Goal: Transaction & Acquisition: Purchase product/service

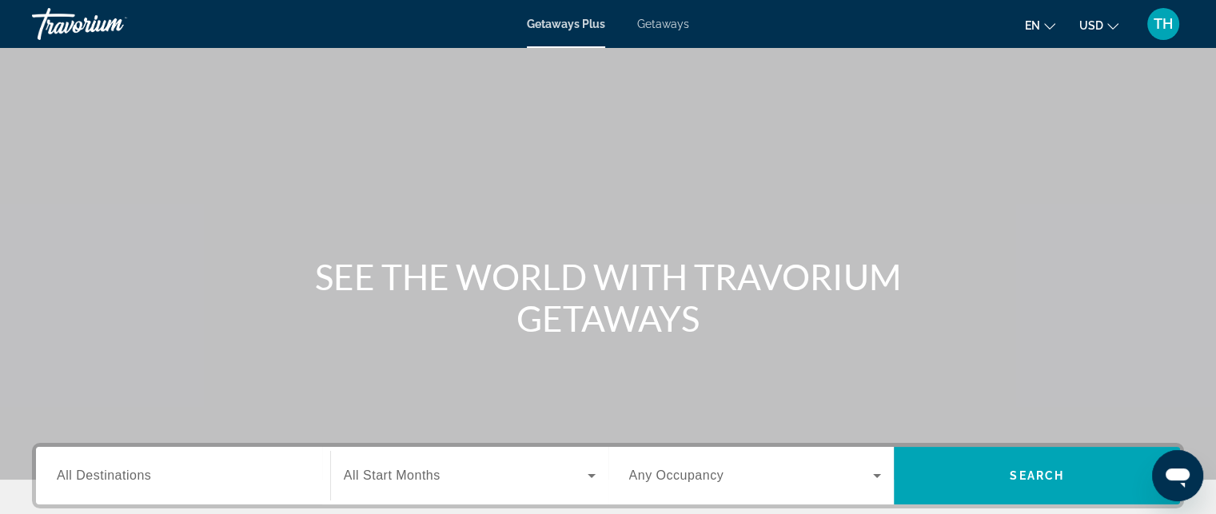
click at [661, 22] on span "Getaways" at bounding box center [663, 24] width 52 height 13
click at [141, 476] on span "All Destinations" at bounding box center [104, 475] width 94 height 14
click at [141, 476] on input "Destination All Destinations" at bounding box center [183, 476] width 253 height 19
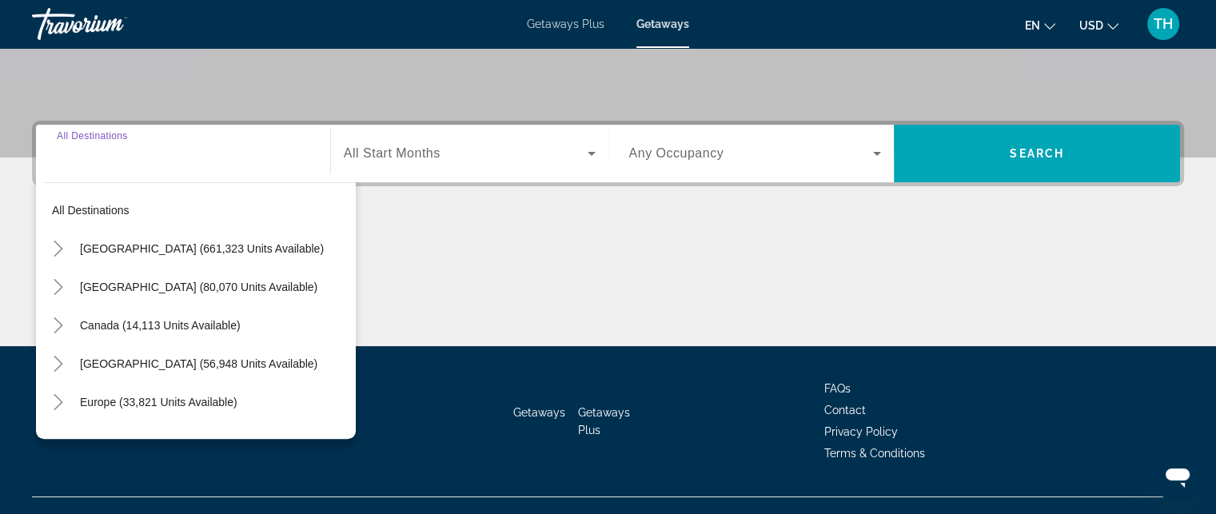
scroll to position [349, 0]
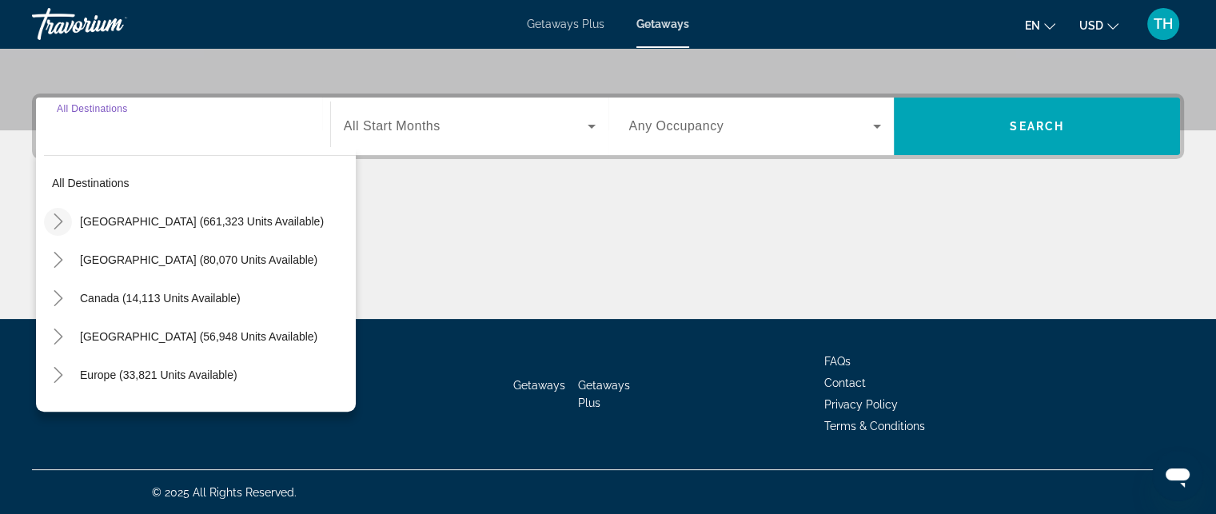
click at [57, 221] on icon "Toggle United States (661,323 units available)" at bounding box center [58, 221] width 16 height 16
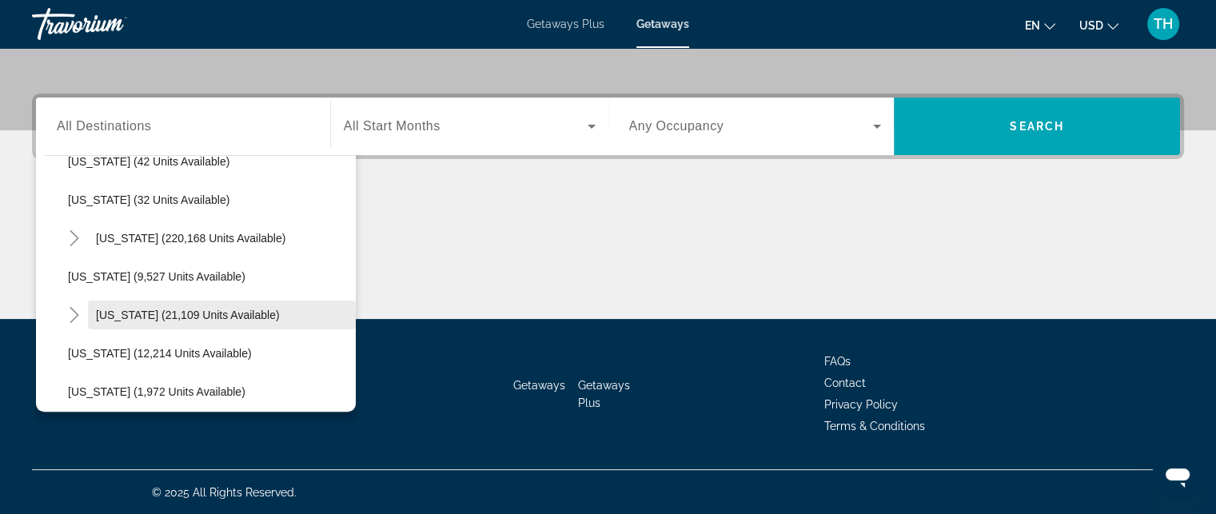
scroll to position [286, 0]
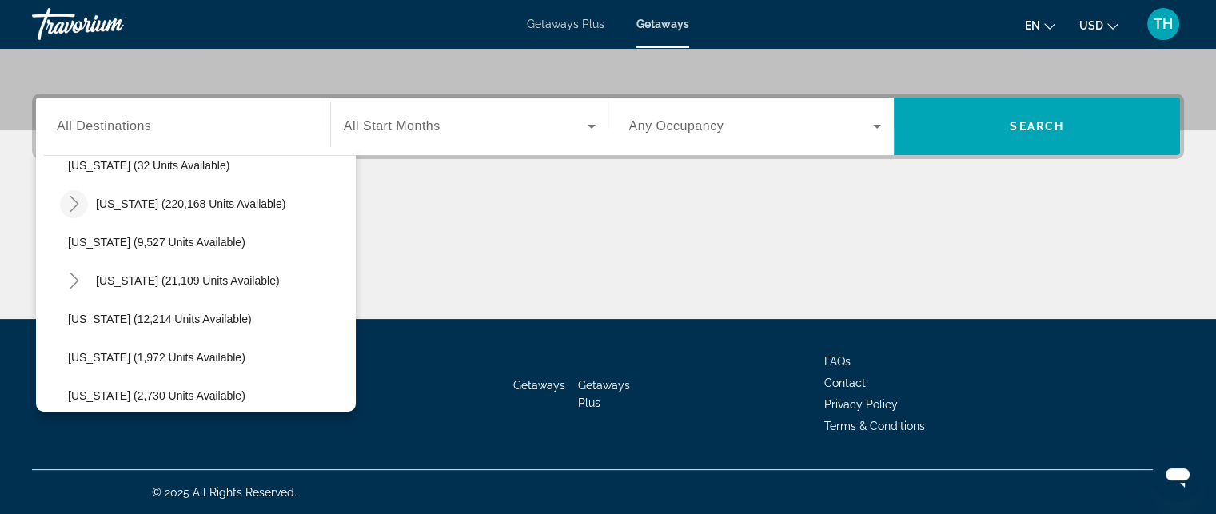
click at [82, 209] on mat-icon "Toggle Florida (220,168 units available)" at bounding box center [74, 204] width 28 height 28
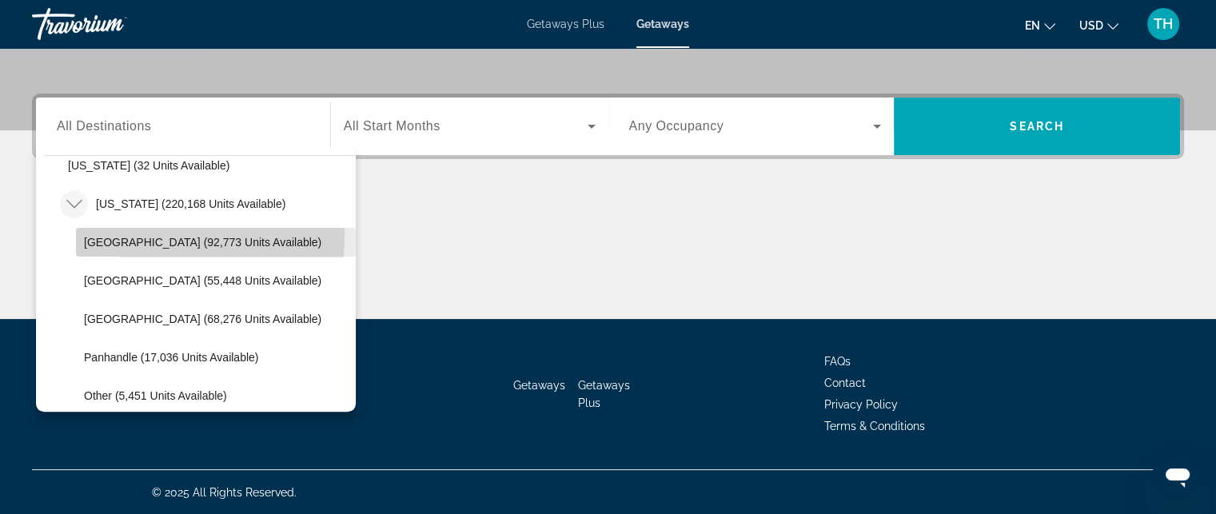
click at [130, 236] on span "Orlando & Disney Area (92,773 units available)" at bounding box center [202, 242] width 237 height 13
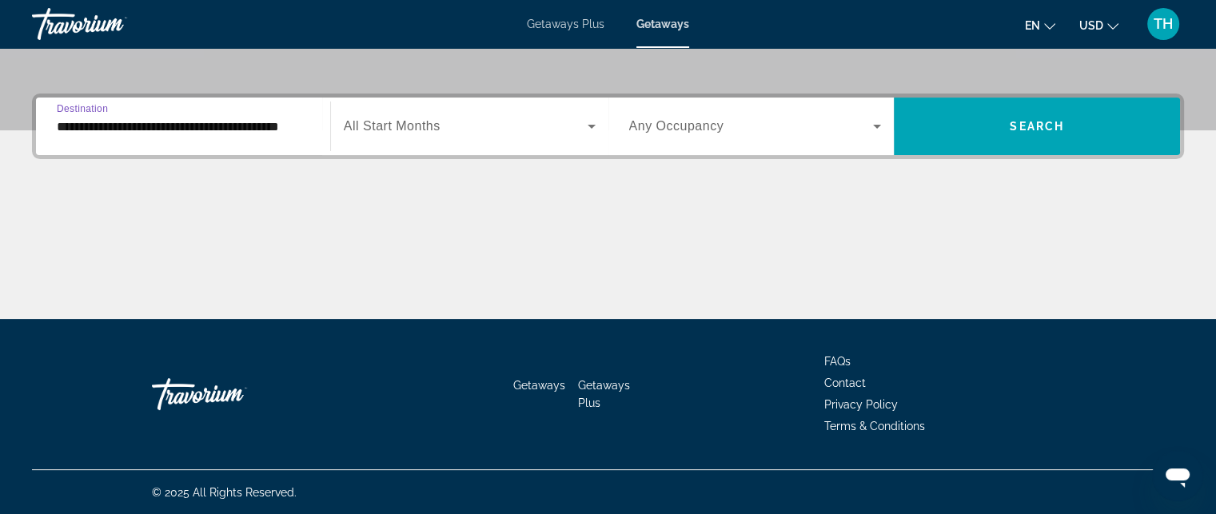
click at [532, 124] on span "Search widget" at bounding box center [466, 126] width 244 height 19
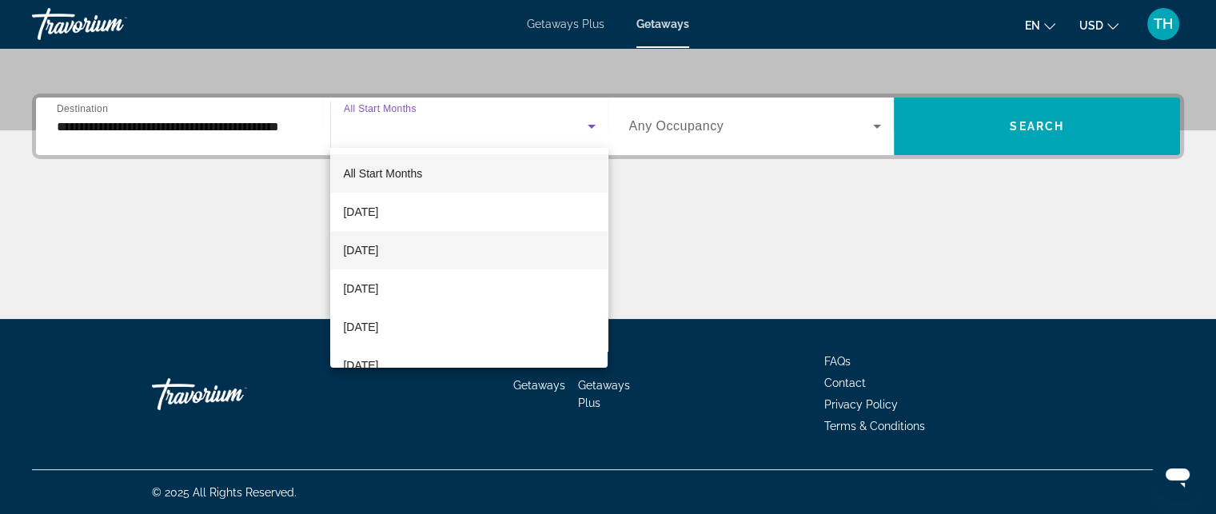
click at [373, 247] on span "October 2025" at bounding box center [360, 250] width 35 height 19
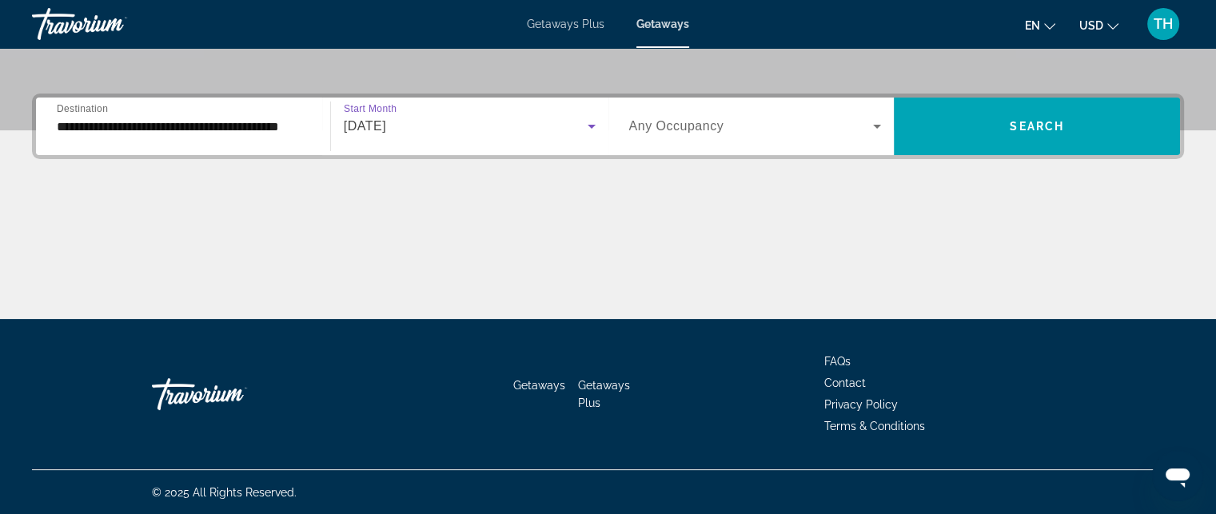
click at [232, 124] on input "**********" at bounding box center [183, 127] width 253 height 19
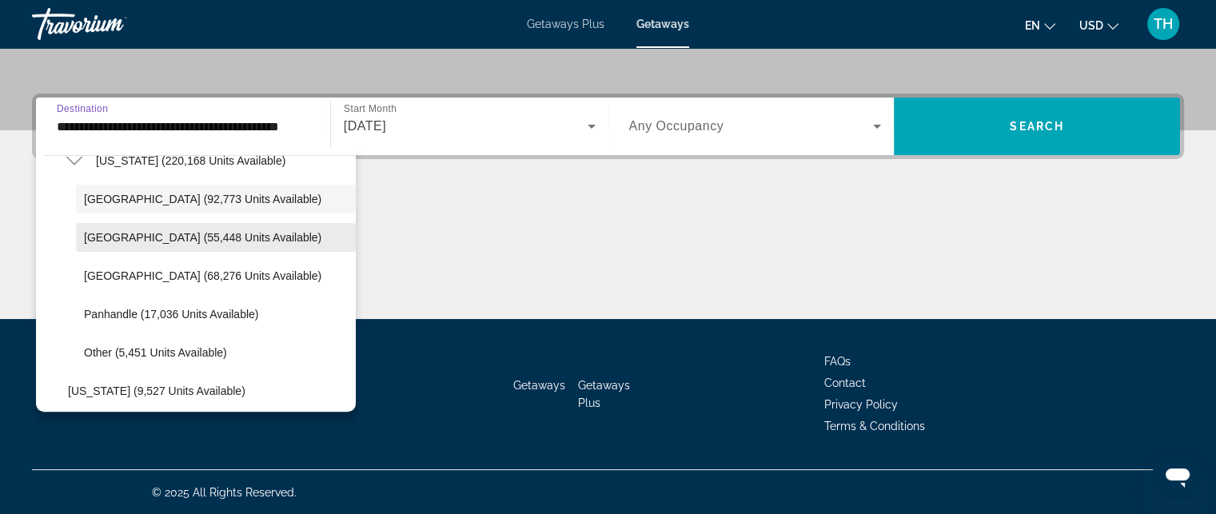
scroll to position [329, 0]
click at [158, 236] on span "East Coast (55,448 units available)" at bounding box center [202, 238] width 237 height 13
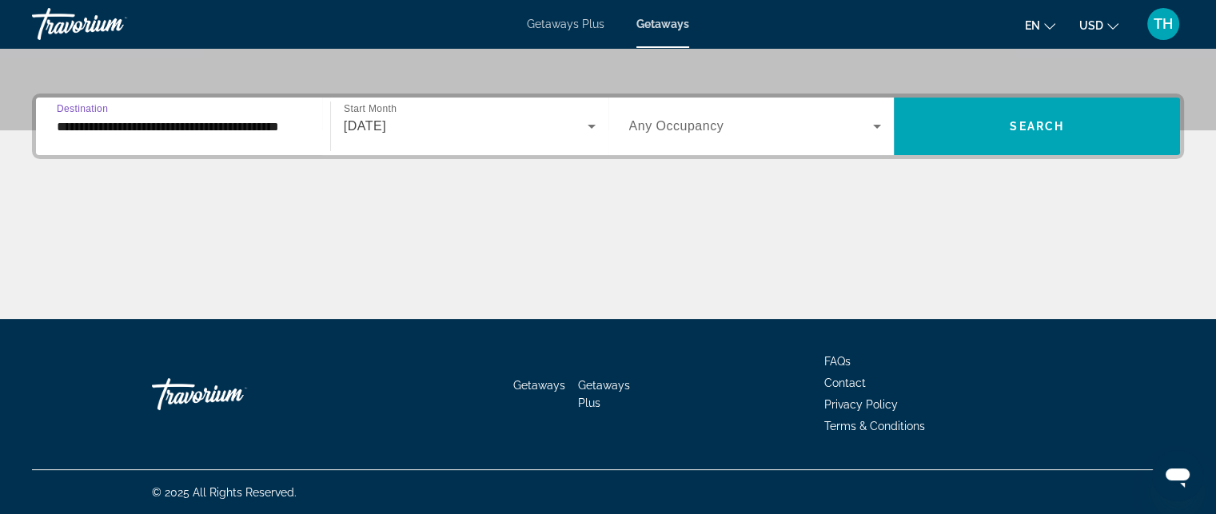
type input "**********"
click at [475, 137] on div "October 2025" at bounding box center [470, 126] width 252 height 45
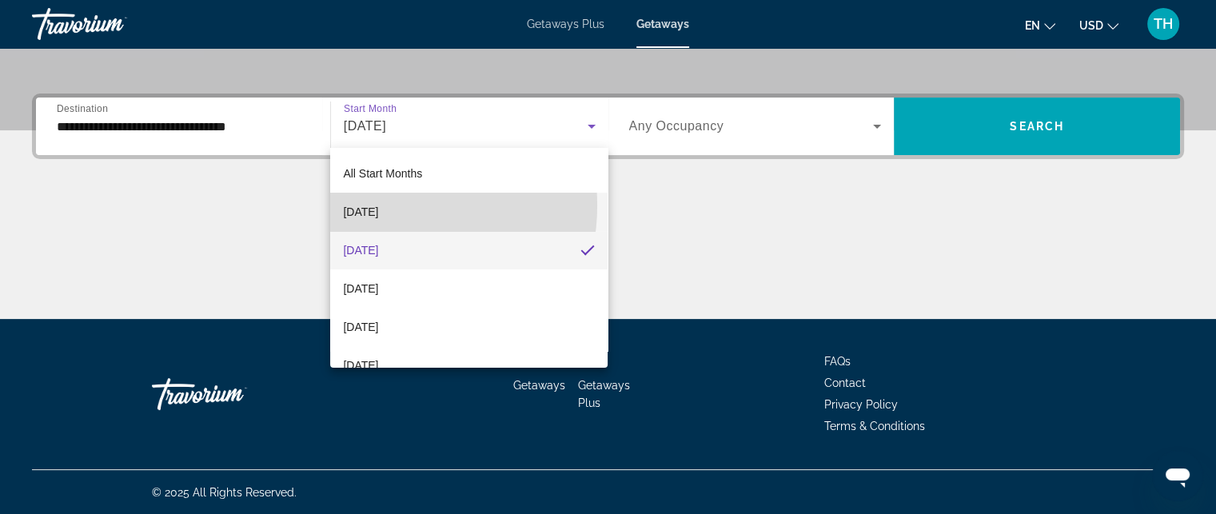
click at [378, 205] on span "September 2025" at bounding box center [360, 211] width 35 height 19
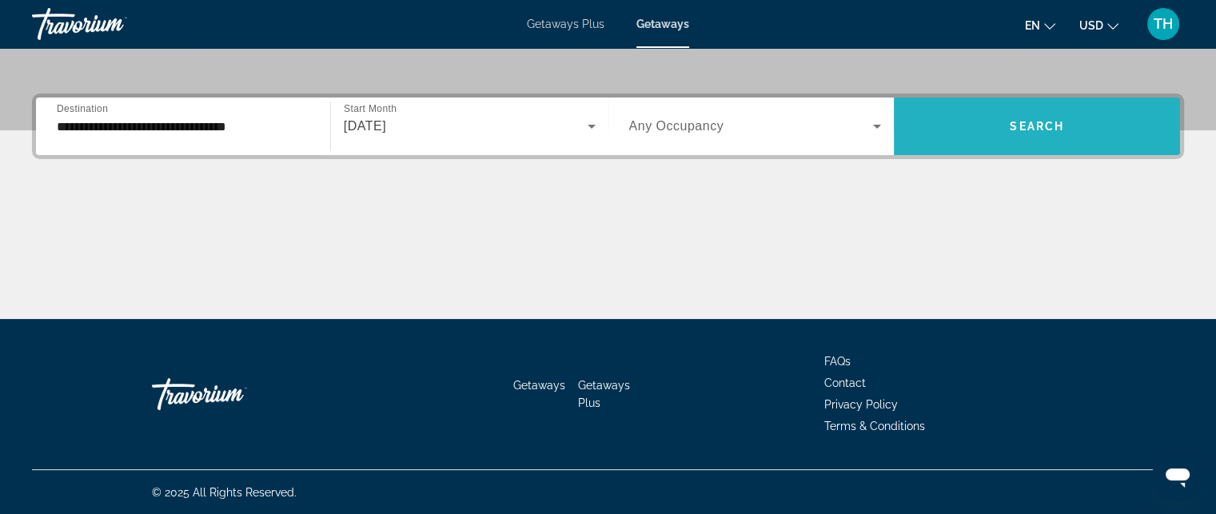
click at [1032, 120] on span "Search" at bounding box center [1037, 126] width 54 height 13
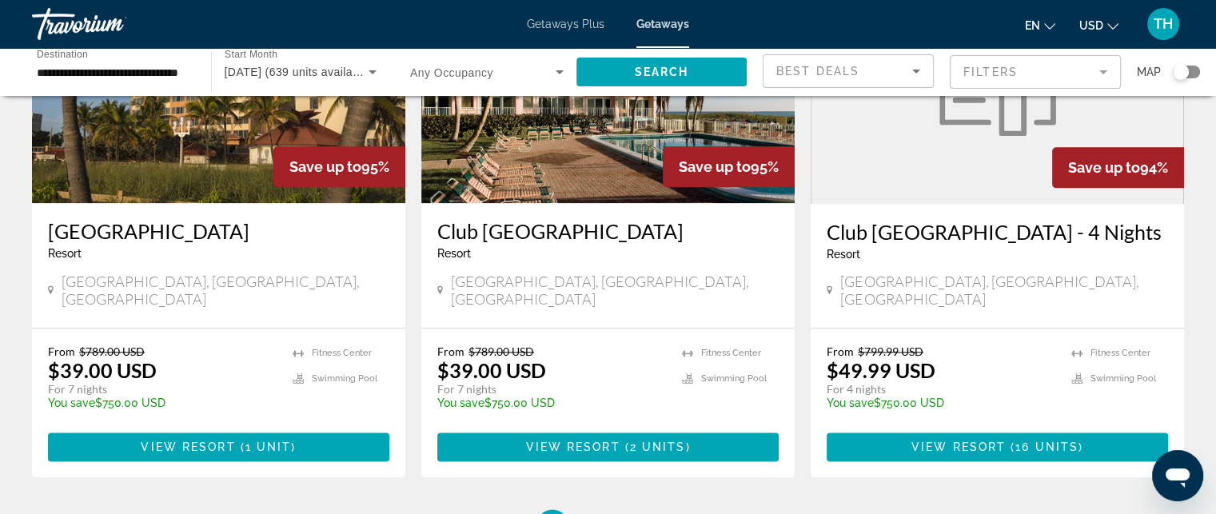
scroll to position [1998, 0]
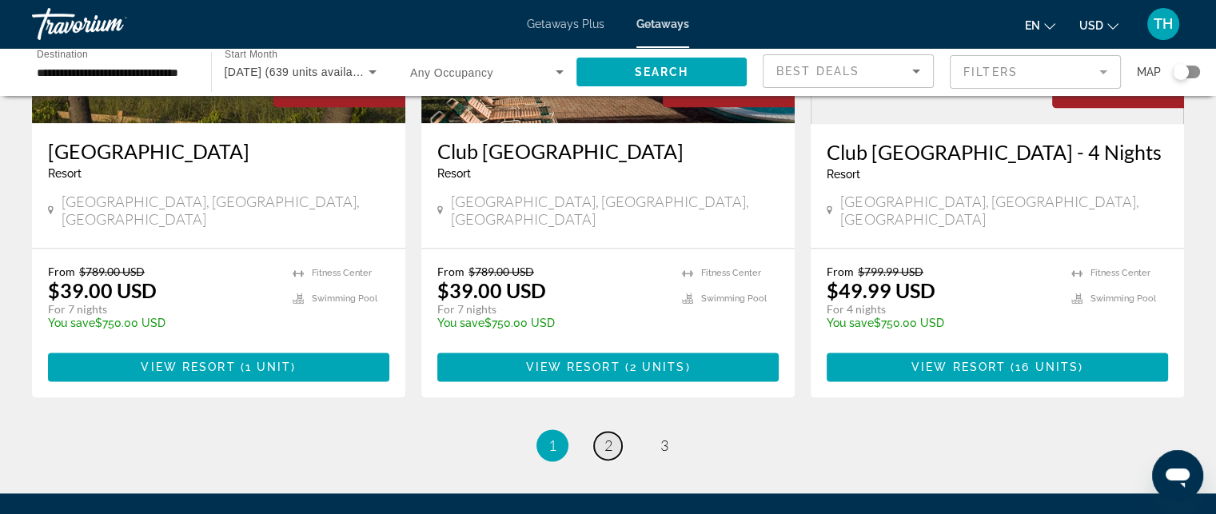
click at [604, 436] on span "2" at bounding box center [608, 445] width 8 height 18
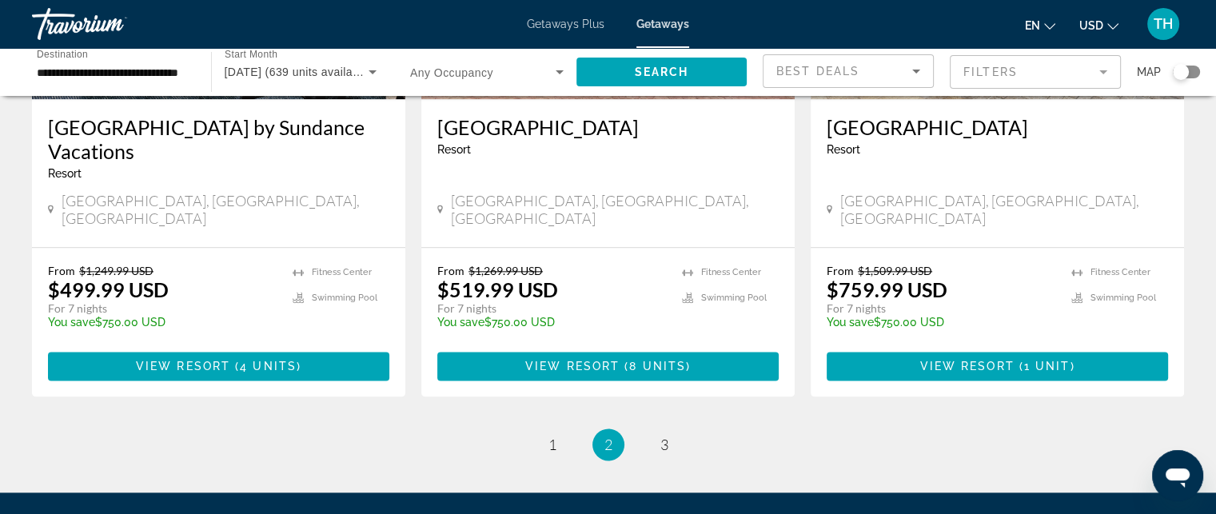
scroll to position [2078, 0]
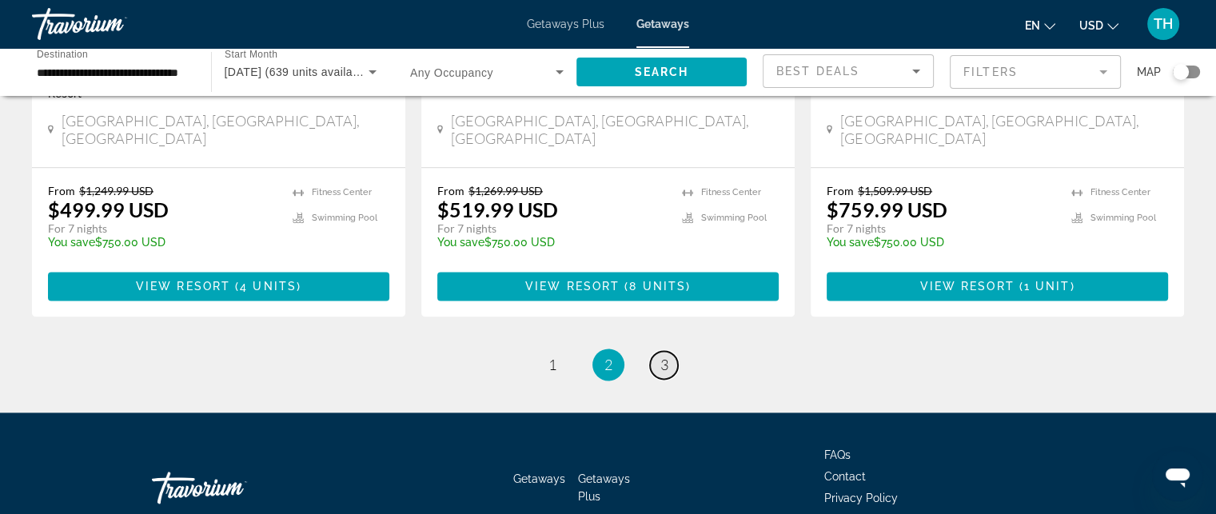
click at [662, 356] on span "3" at bounding box center [664, 365] width 8 height 18
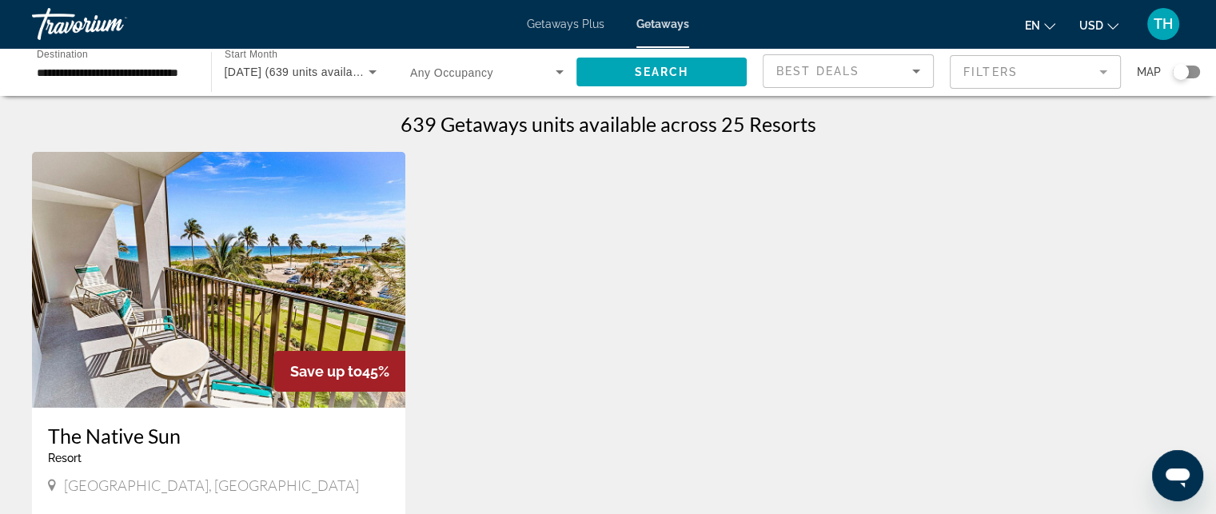
click at [544, 25] on span "Getaways Plus" at bounding box center [566, 24] width 78 height 13
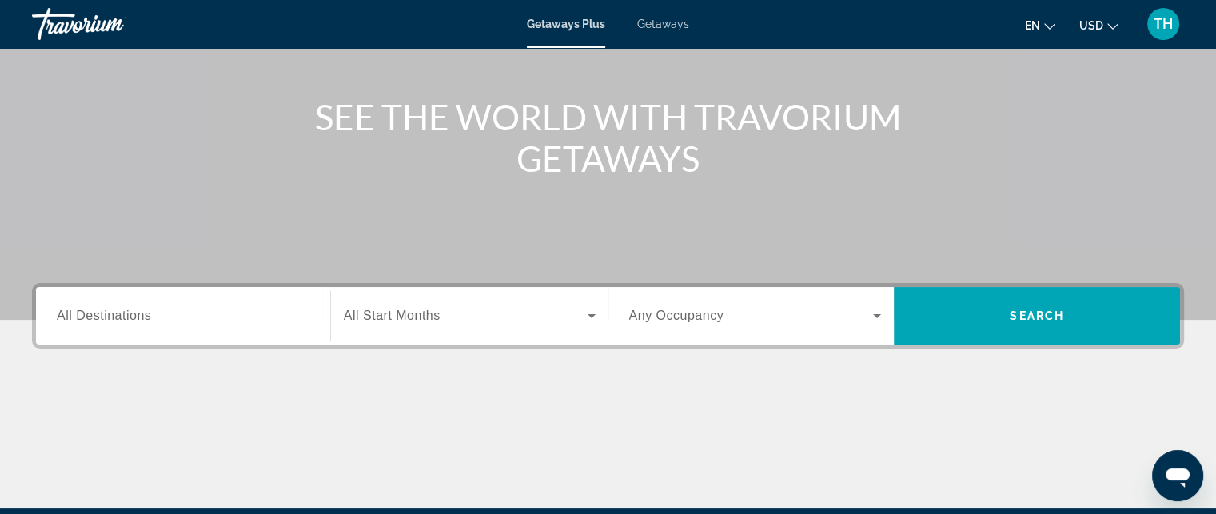
click at [158, 307] on input "Destination All Destinations" at bounding box center [183, 316] width 253 height 19
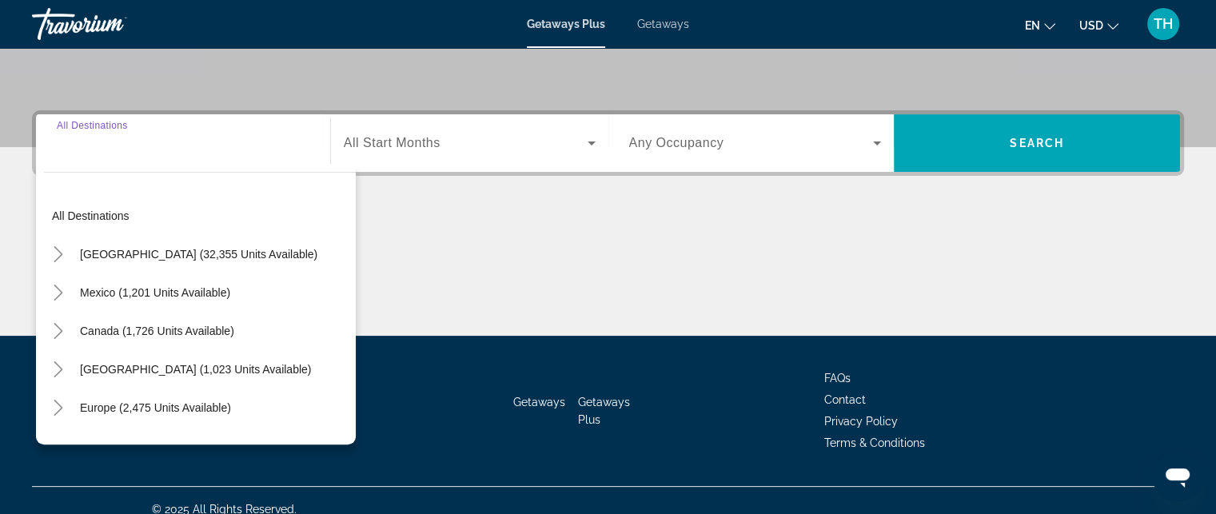
scroll to position [349, 0]
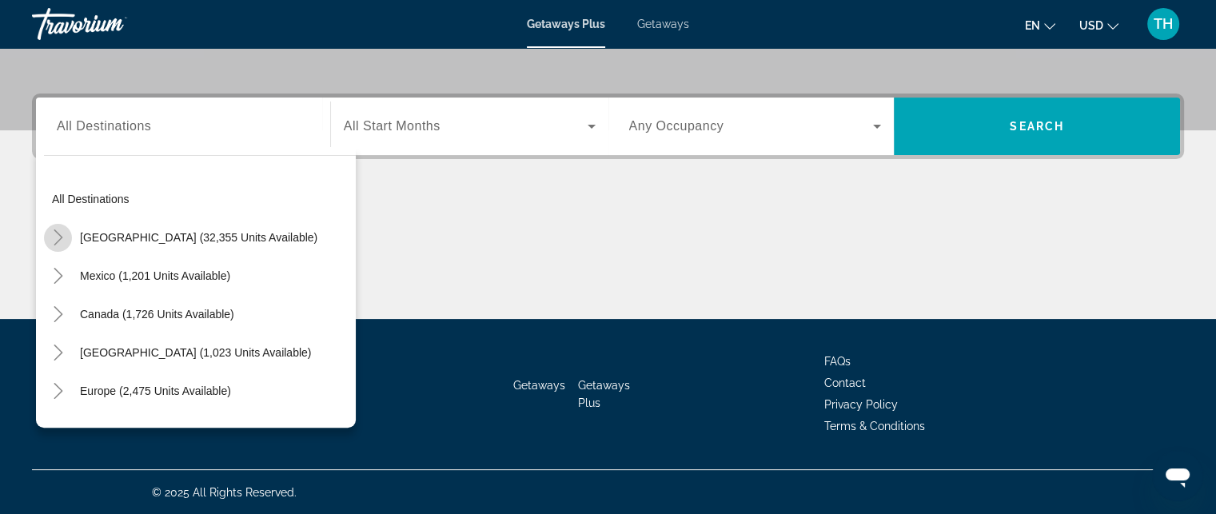
click at [63, 236] on icon "Toggle United States (32,355 units available)" at bounding box center [58, 237] width 16 height 16
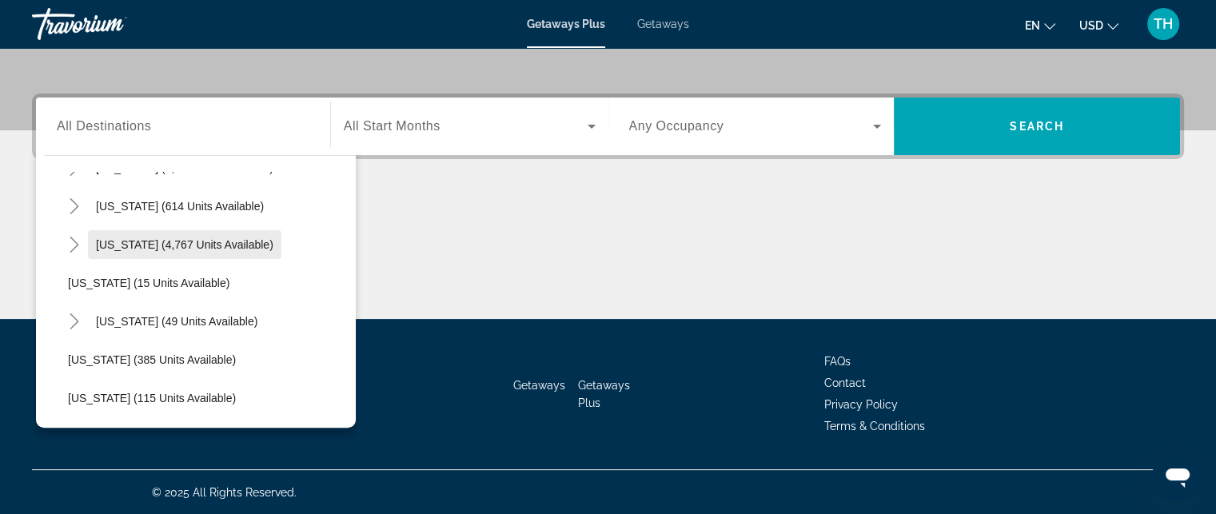
scroll to position [206, 0]
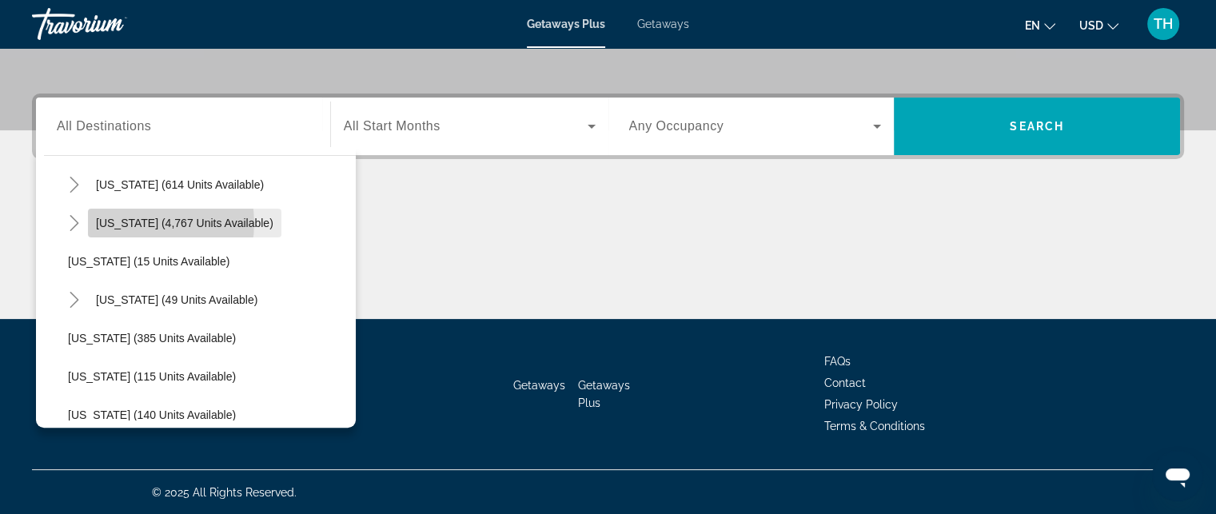
click at [137, 221] on span "Florida (4,767 units available)" at bounding box center [184, 223] width 177 height 13
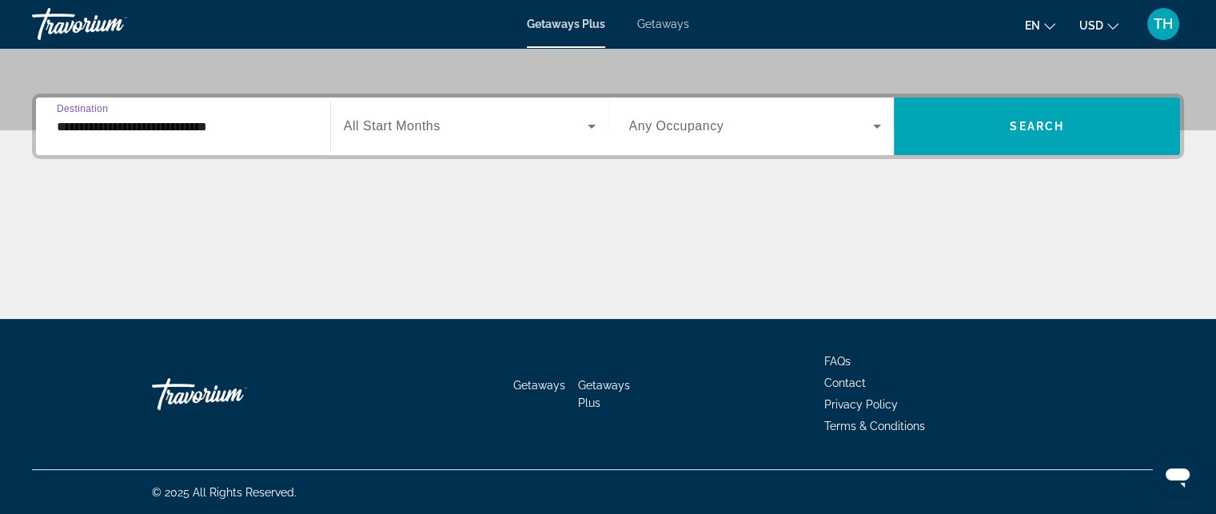
click at [190, 131] on input "**********" at bounding box center [183, 127] width 253 height 19
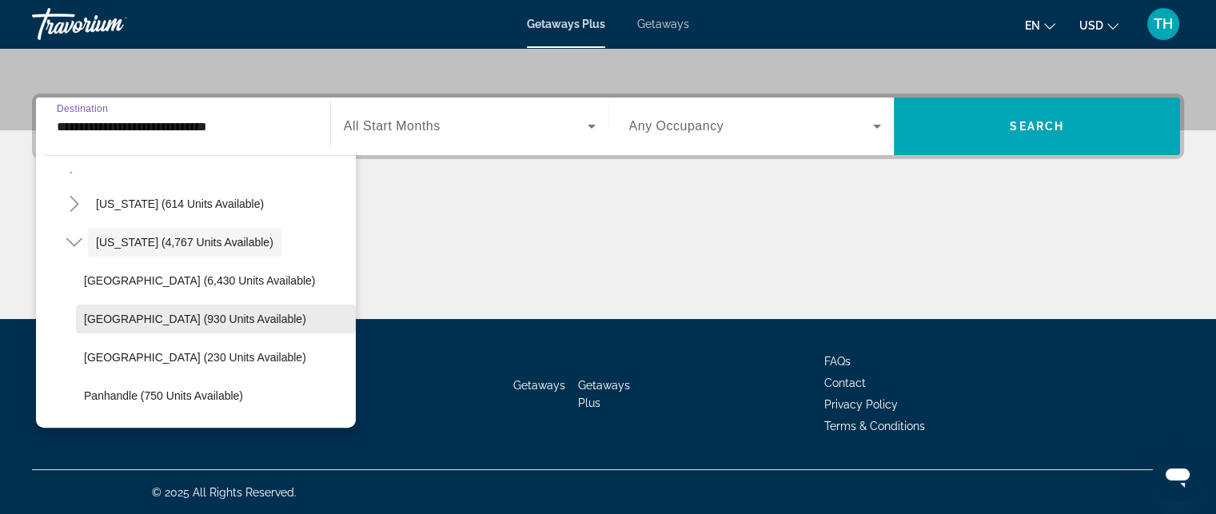
scroll to position [213, 0]
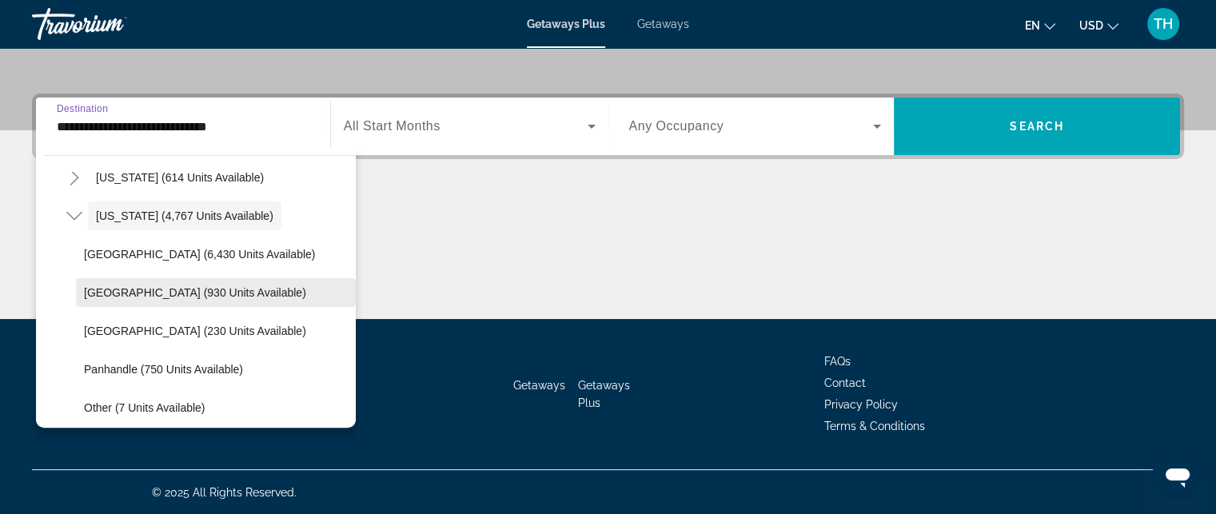
click at [120, 287] on span "East Coast (930 units available)" at bounding box center [195, 292] width 222 height 13
type input "**********"
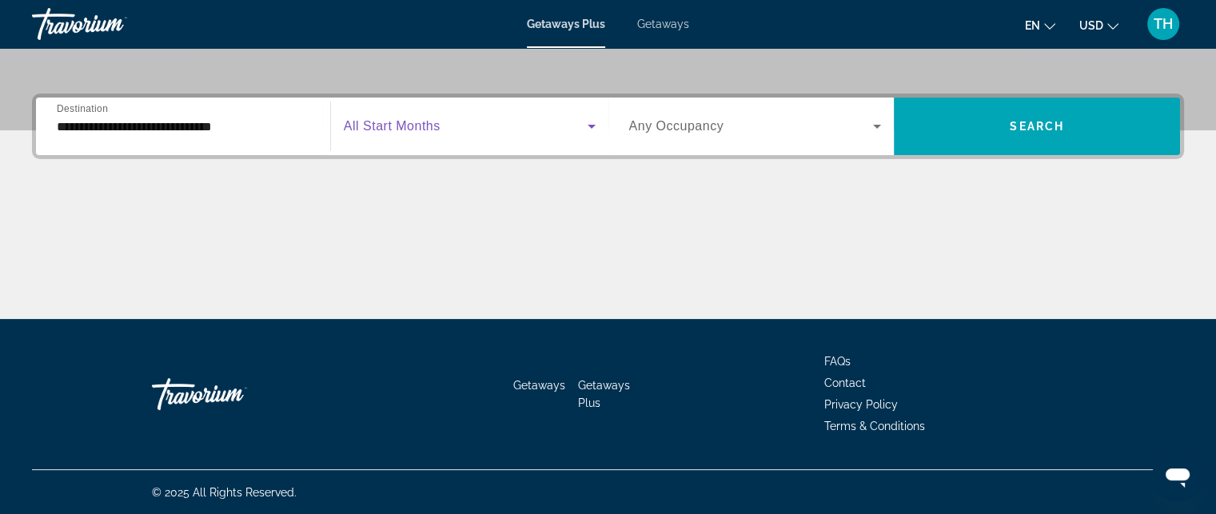
click at [576, 126] on span "Search widget" at bounding box center [466, 126] width 244 height 19
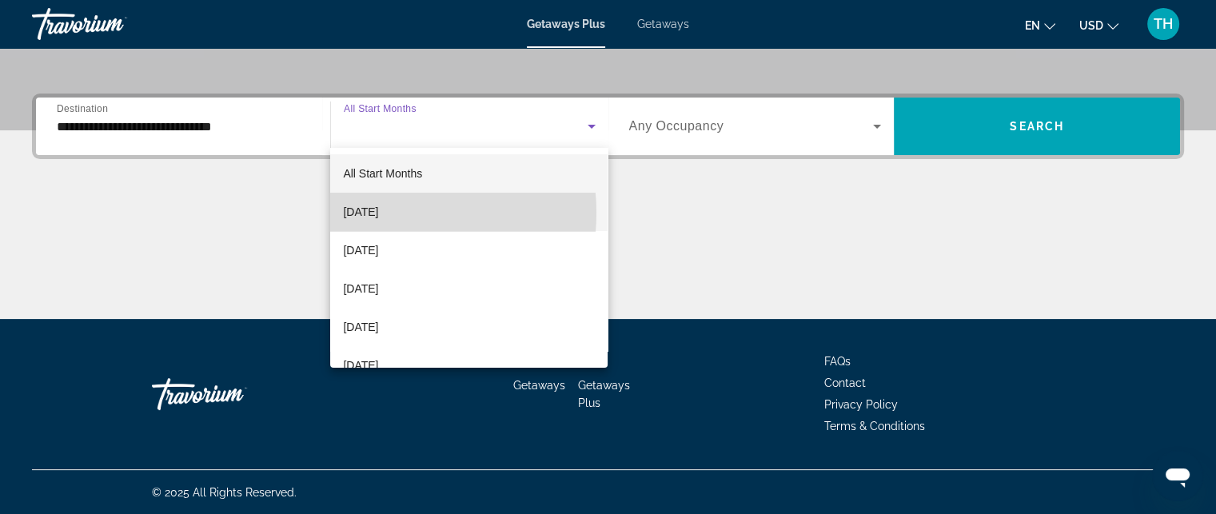
click at [371, 213] on span "September 2025" at bounding box center [360, 211] width 35 height 19
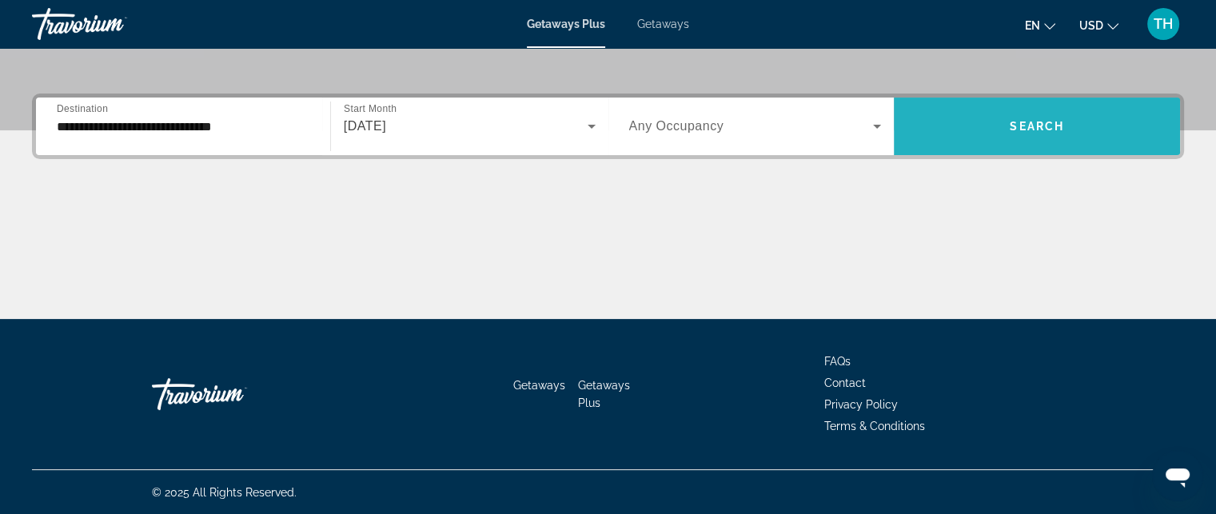
click at [1059, 120] on span "Search" at bounding box center [1037, 126] width 54 height 13
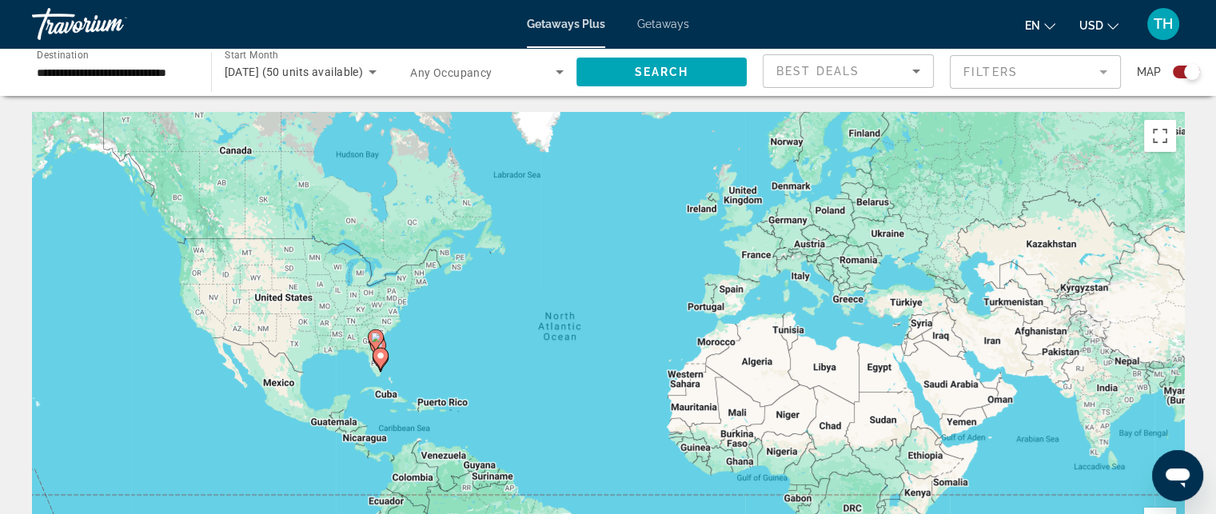
click at [651, 28] on span "Getaways" at bounding box center [663, 24] width 52 height 13
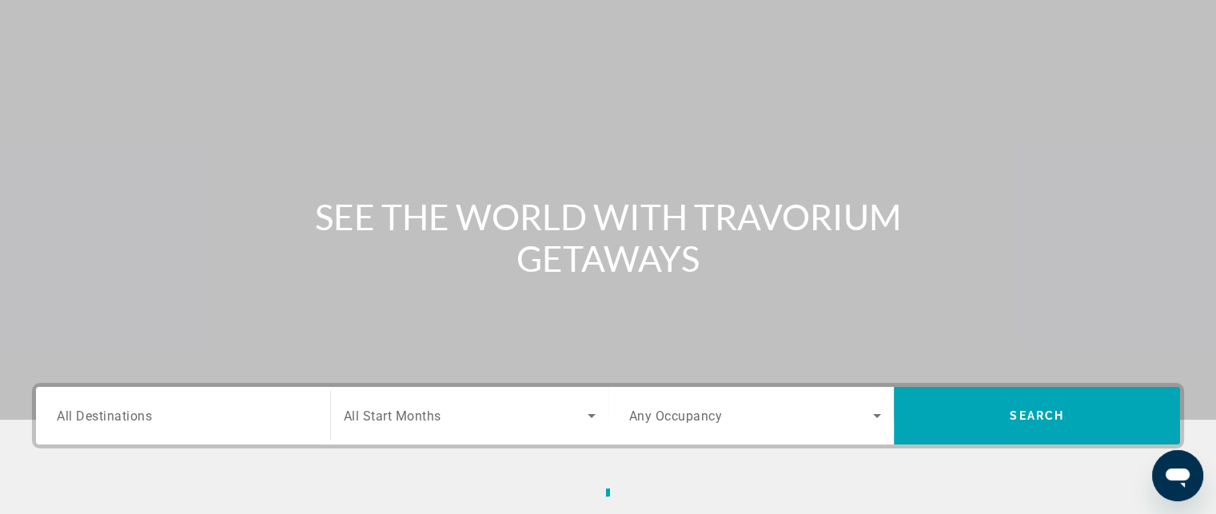
scroll to position [160, 0]
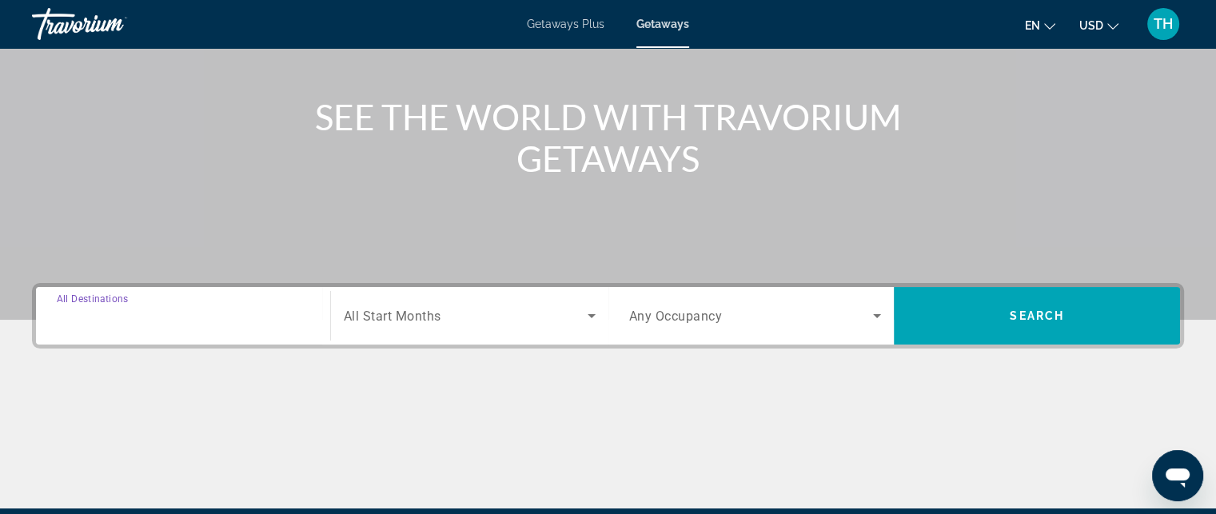
click at [159, 317] on input "Destination All Destinations" at bounding box center [183, 316] width 253 height 19
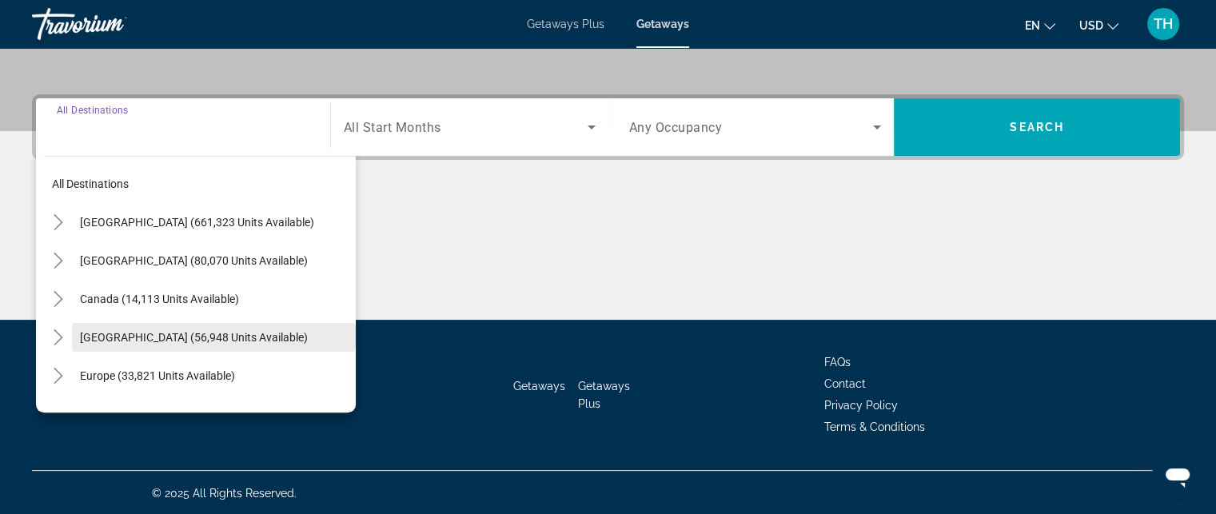
scroll to position [349, 0]
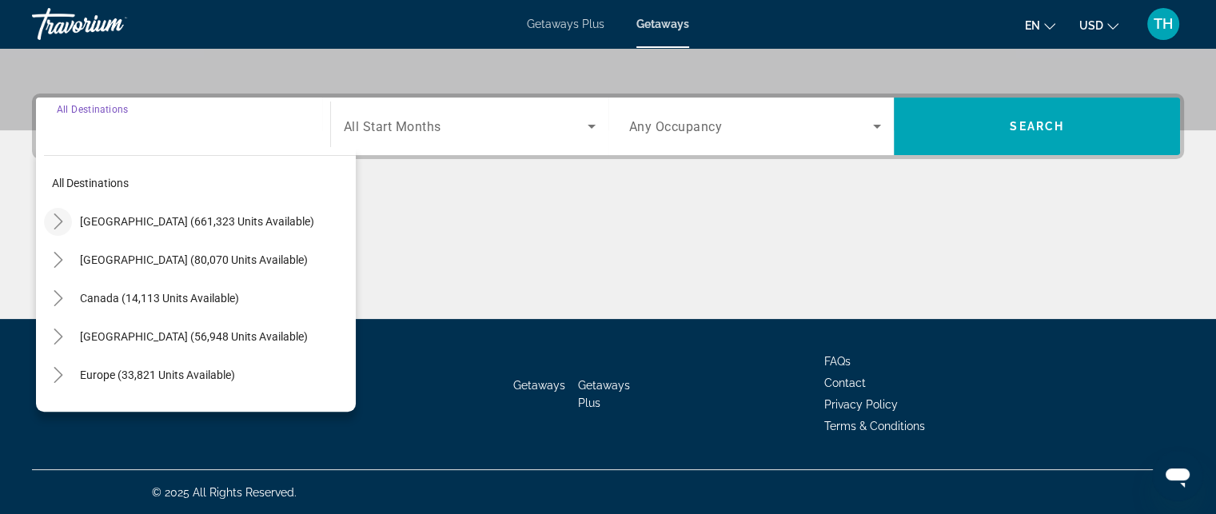
click at [61, 221] on icon "Toggle United States (661,323 units available)" at bounding box center [58, 221] width 9 height 16
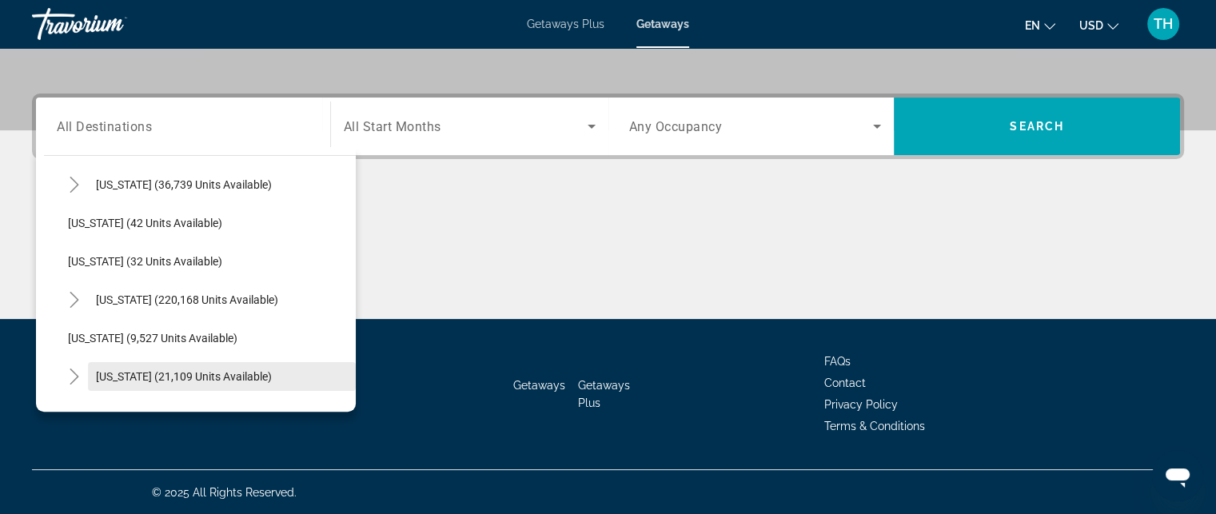
scroll to position [286, 0]
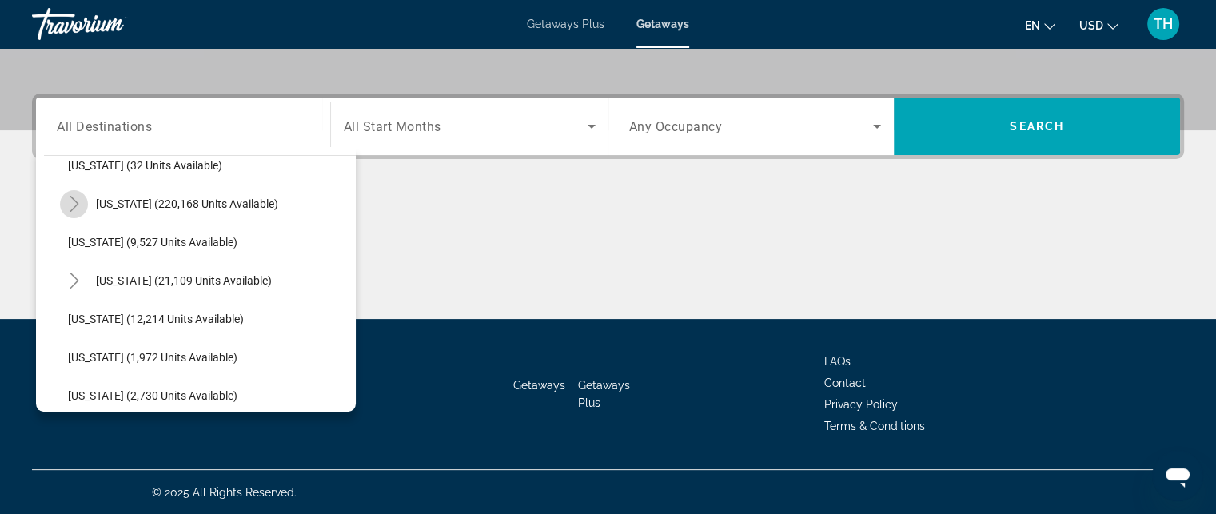
click at [72, 208] on icon "Toggle Florida (220,168 units available)" at bounding box center [74, 204] width 9 height 16
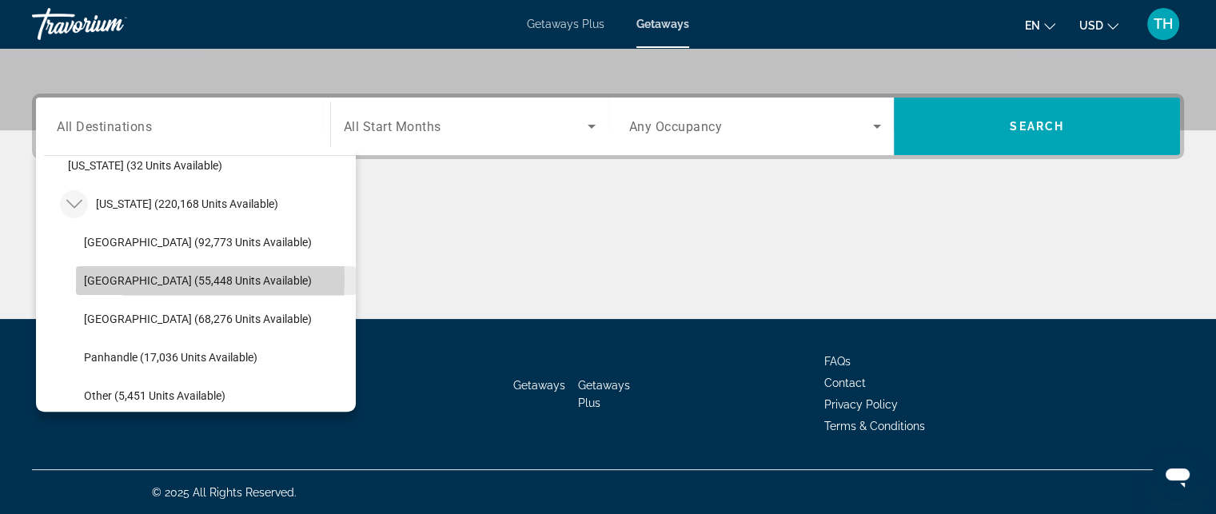
click at [131, 277] on span "East Coast (55,448 units available)" at bounding box center [198, 280] width 228 height 13
type input "**********"
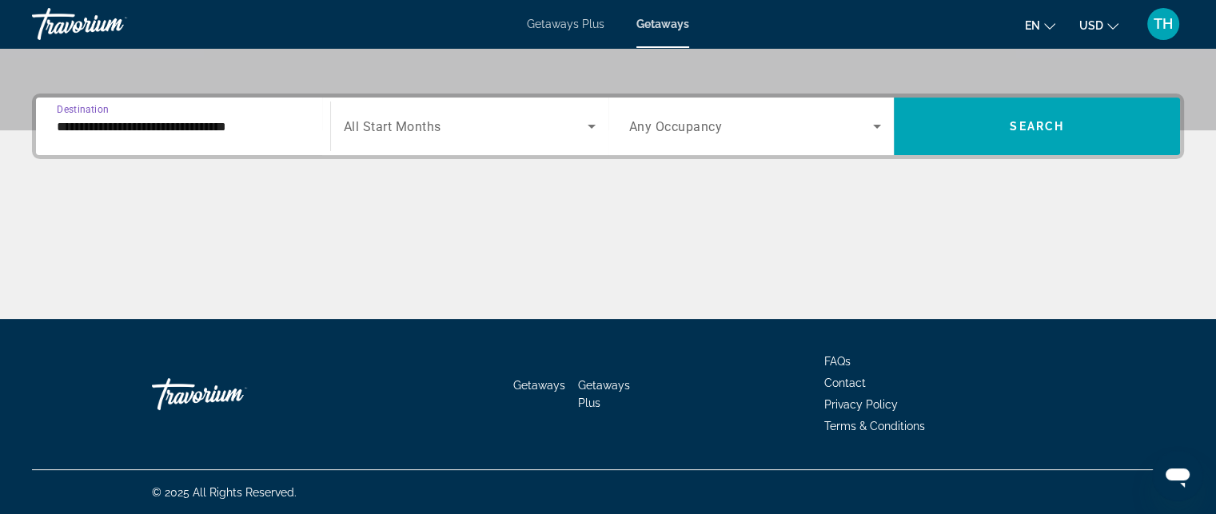
click at [550, 117] on span "Search widget" at bounding box center [466, 126] width 244 height 19
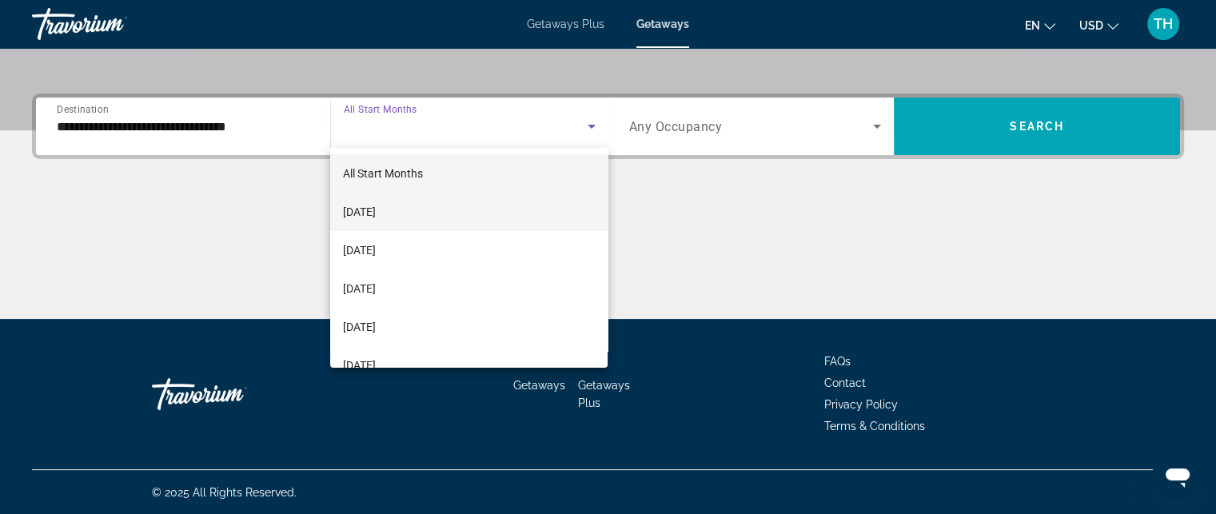
click at [376, 211] on span "September 2025" at bounding box center [359, 211] width 33 height 19
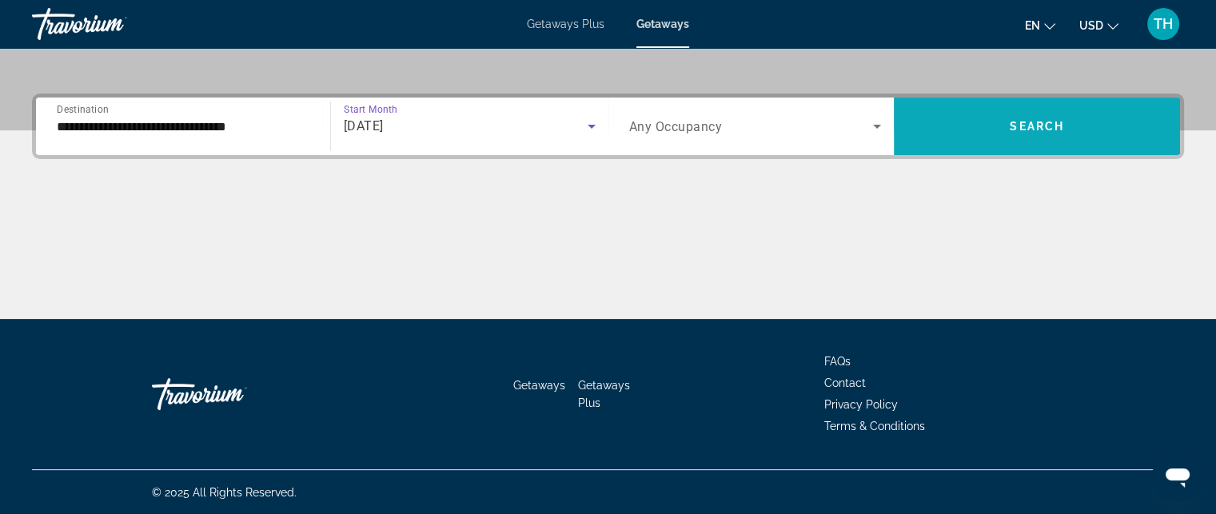
click at [1022, 127] on span "Search" at bounding box center [1037, 126] width 54 height 13
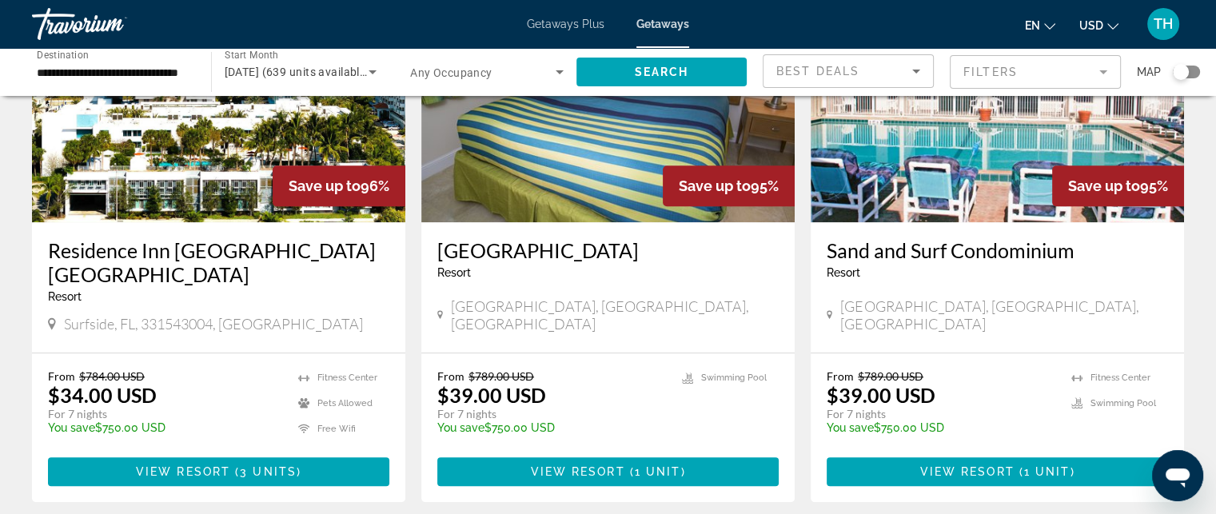
scroll to position [1359, 0]
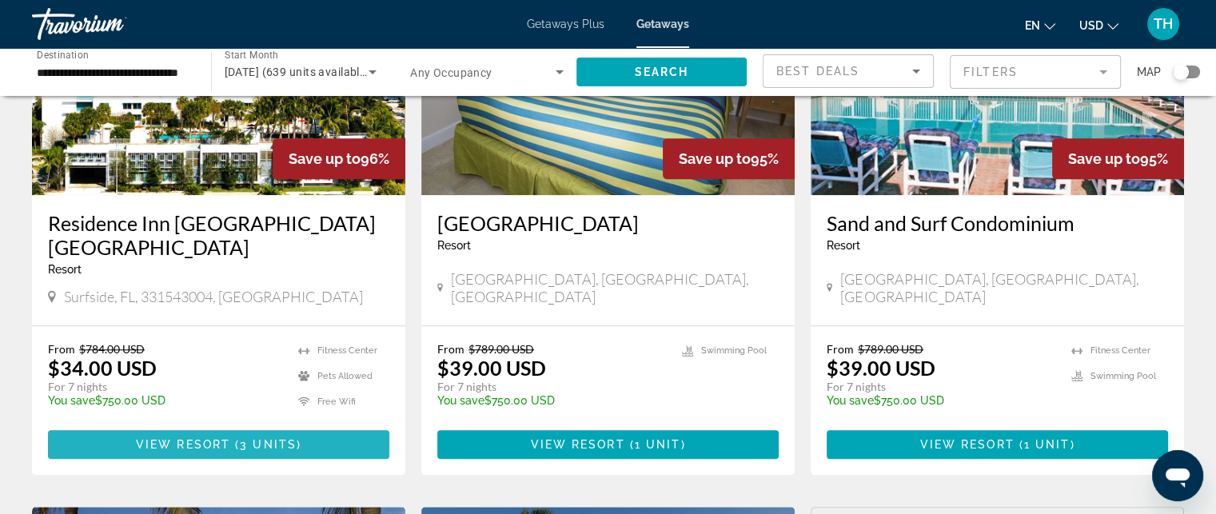
click at [197, 438] on span "View Resort" at bounding box center [183, 444] width 94 height 13
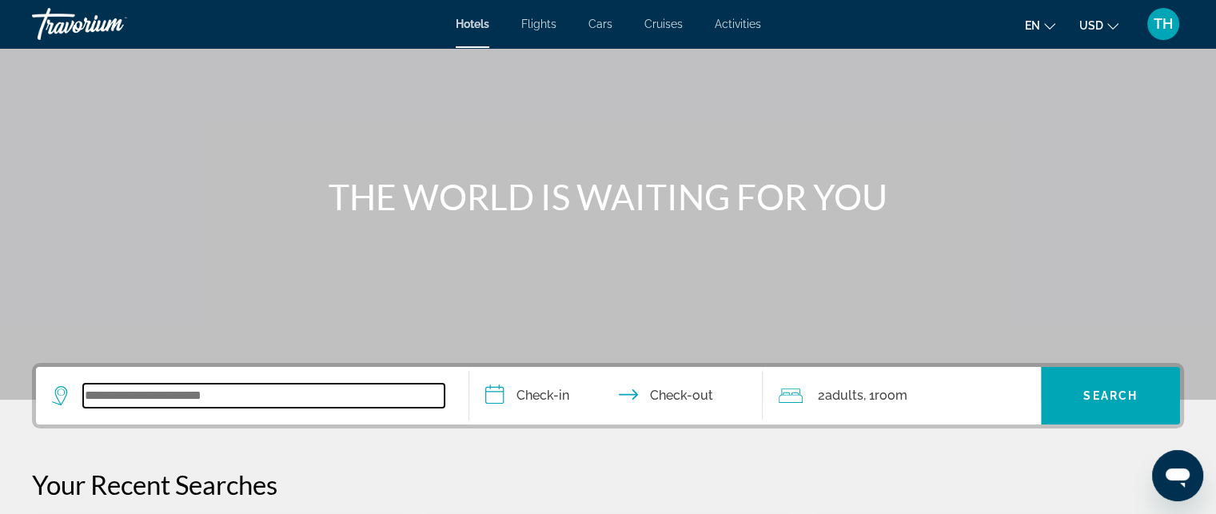
click at [152, 392] on input "Search widget" at bounding box center [263, 396] width 361 height 24
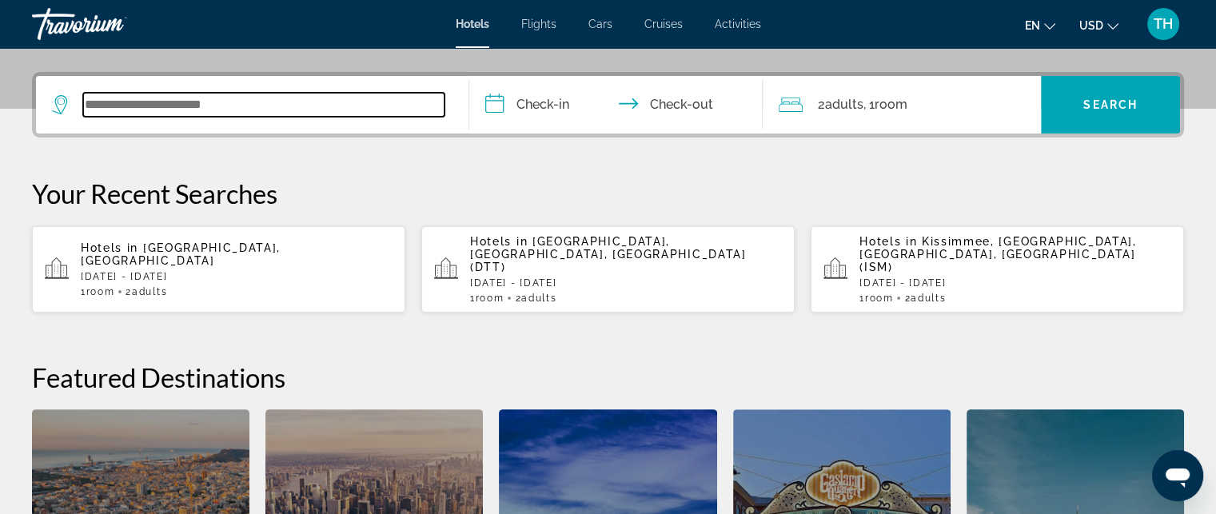
scroll to position [390, 0]
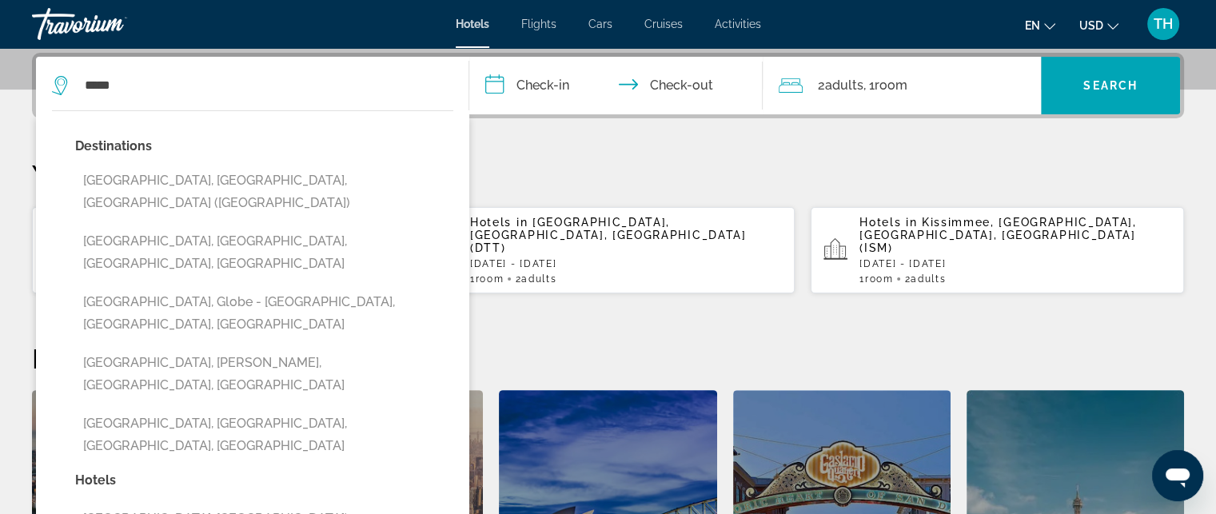
click at [209, 177] on button "[GEOGRAPHIC_DATA], [GEOGRAPHIC_DATA], [GEOGRAPHIC_DATA] ([GEOGRAPHIC_DATA])" at bounding box center [264, 191] width 378 height 53
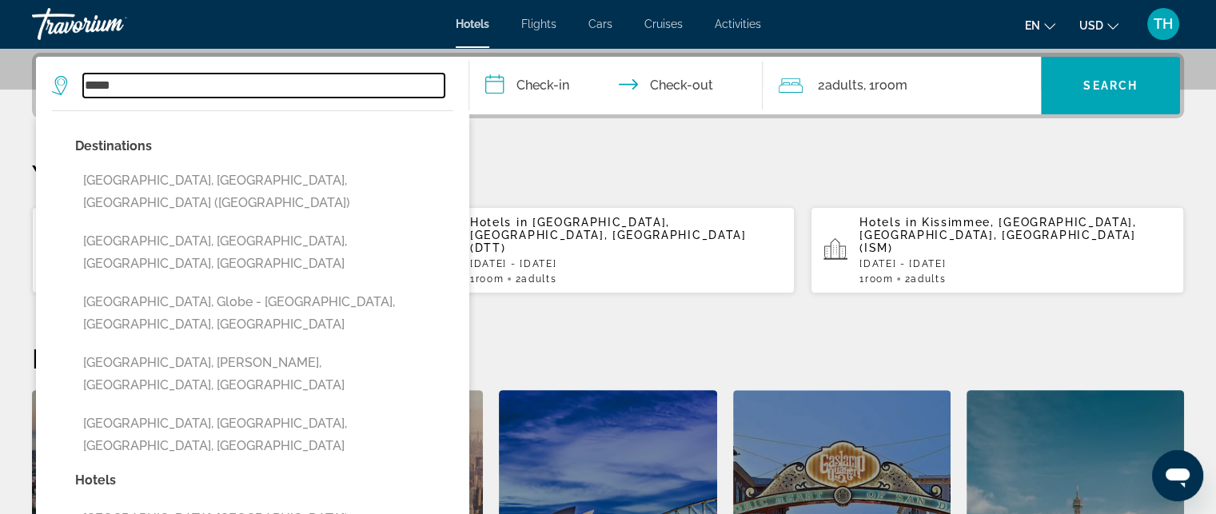
type input "**********"
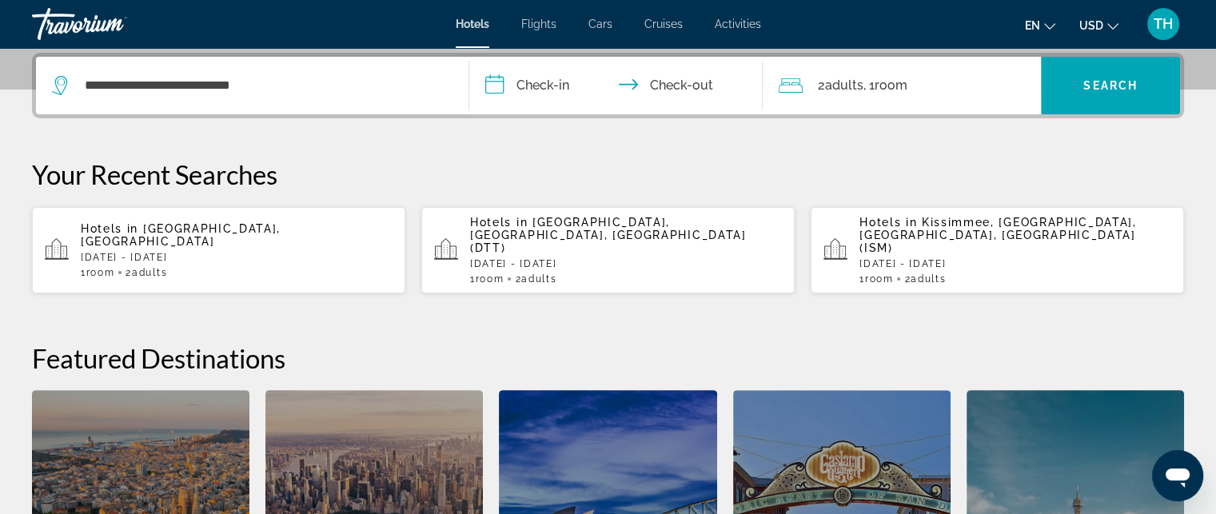
click at [497, 88] on input "**********" at bounding box center [619, 88] width 301 height 62
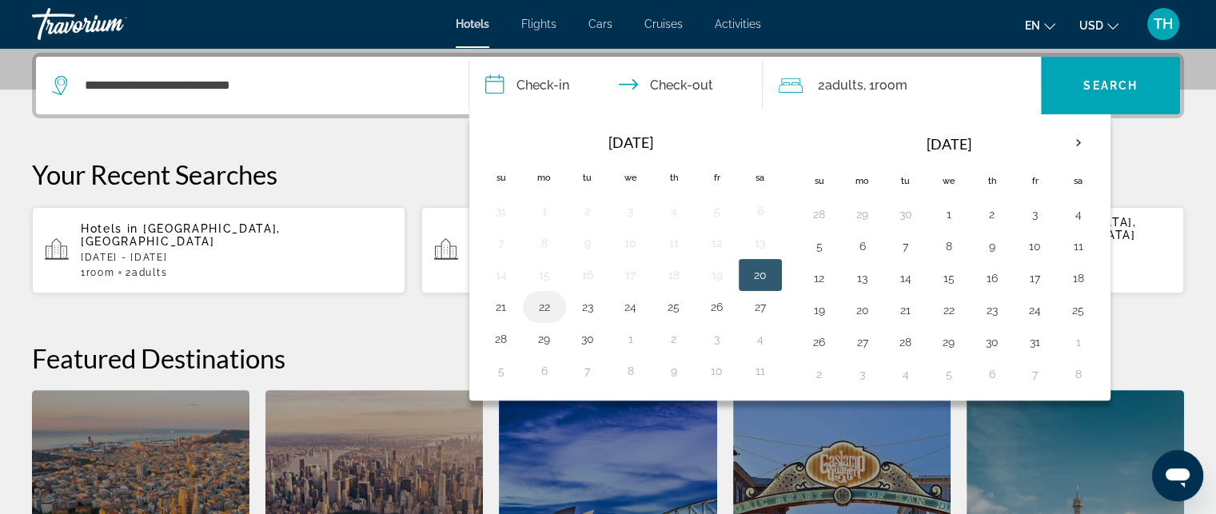
click at [541, 305] on button "22" at bounding box center [545, 307] width 26 height 22
click at [628, 301] on button "24" at bounding box center [631, 307] width 26 height 22
type input "**********"
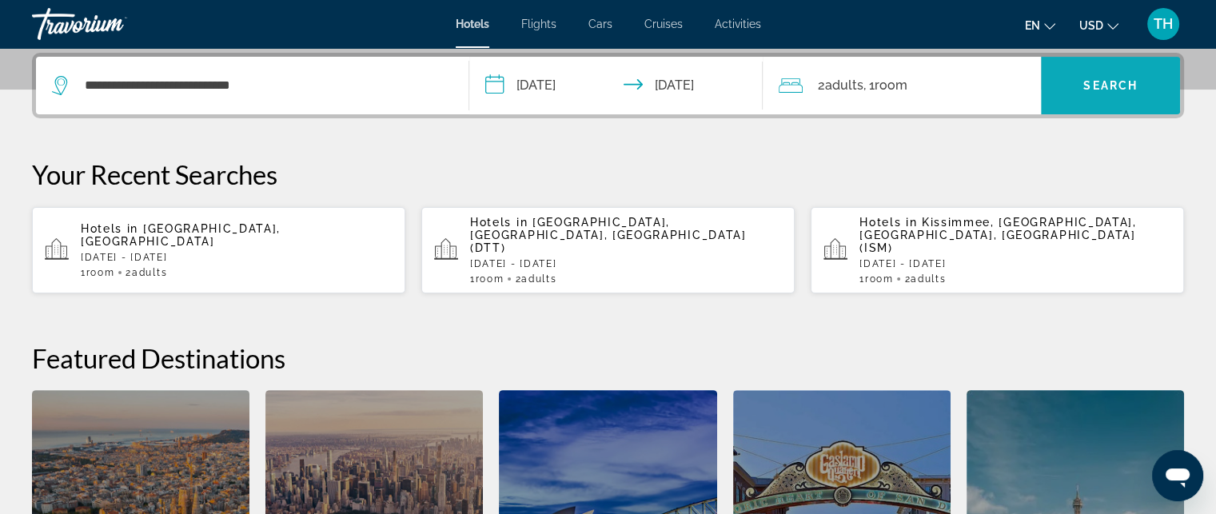
click at [1098, 90] on span "Search" at bounding box center [1110, 85] width 54 height 13
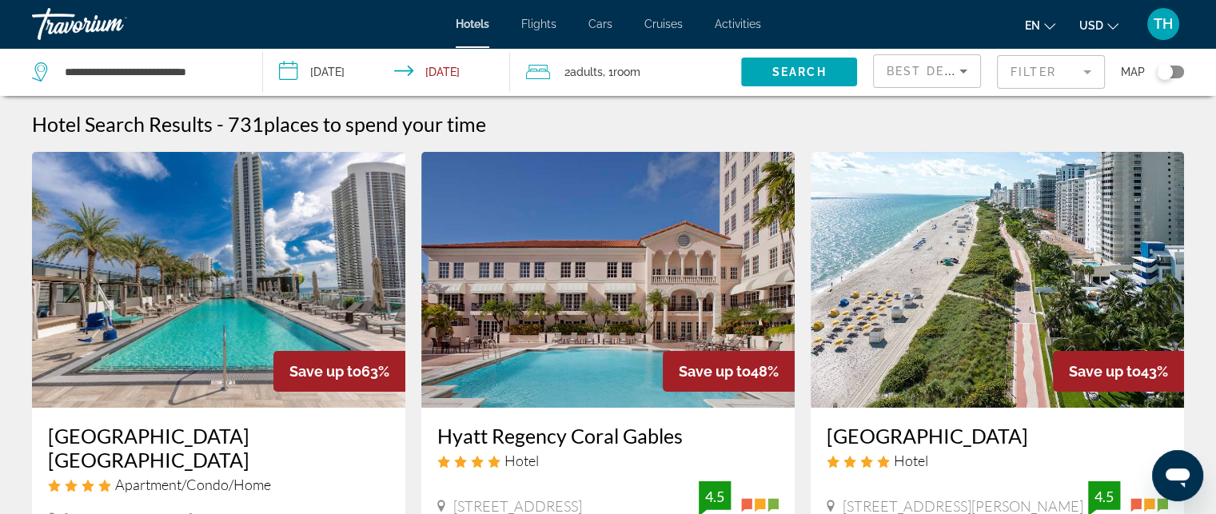
click at [1060, 71] on mat-form-field "Filter" at bounding box center [1051, 72] width 108 height 34
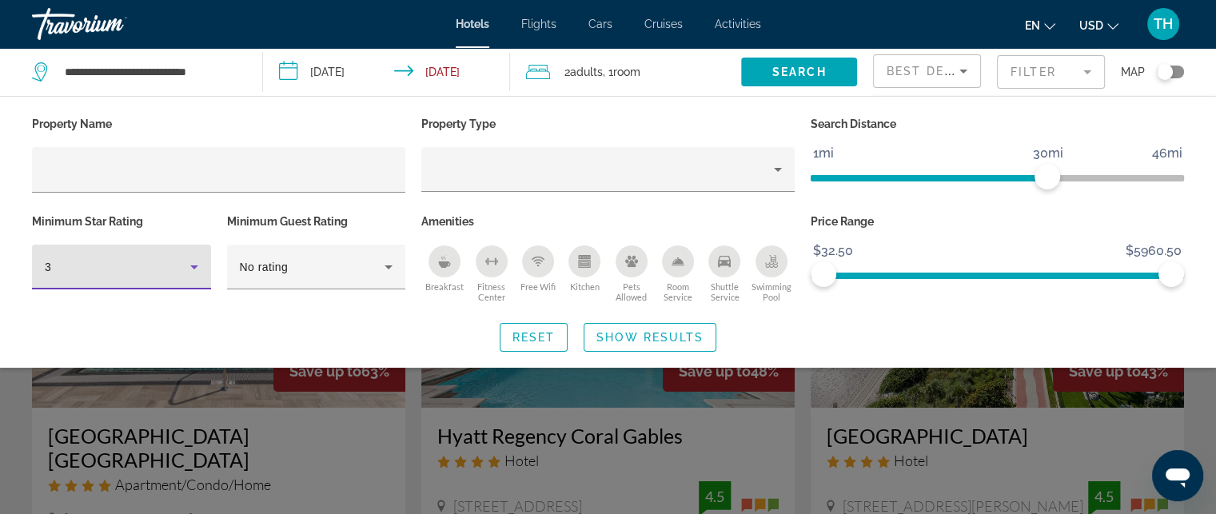
click at [193, 268] on icon "Hotel Filters" at bounding box center [194, 266] width 19 height 19
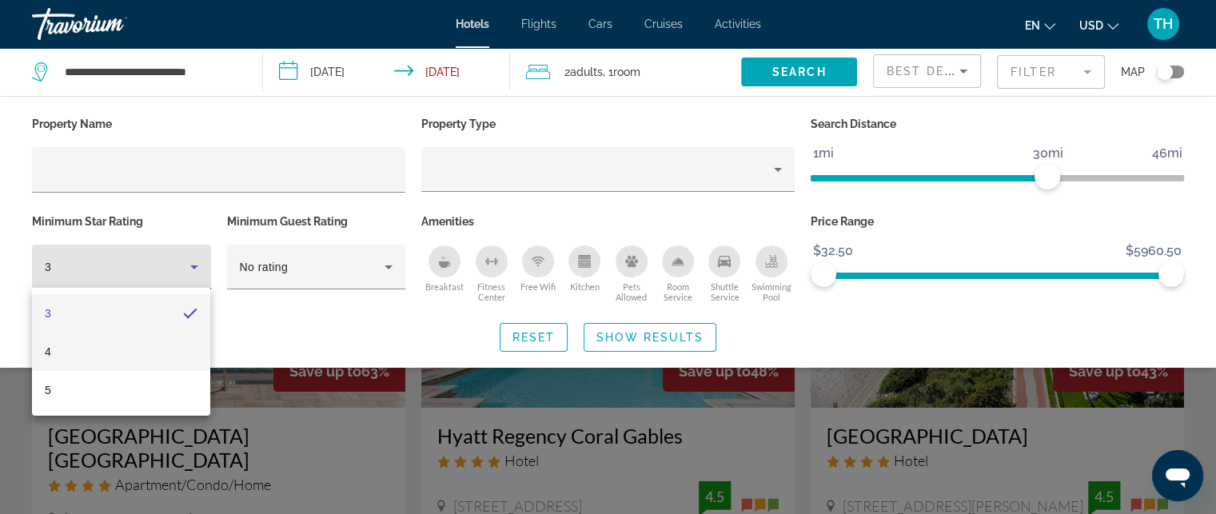
click at [99, 351] on mat-option "4" at bounding box center [121, 352] width 178 height 38
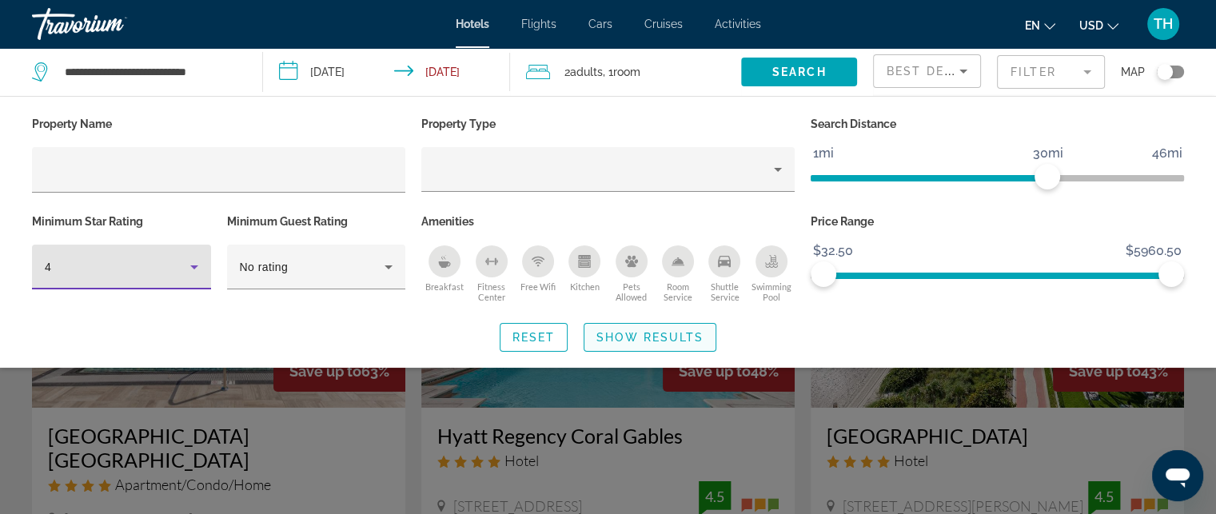
click at [665, 332] on span "Show Results" at bounding box center [649, 337] width 107 height 13
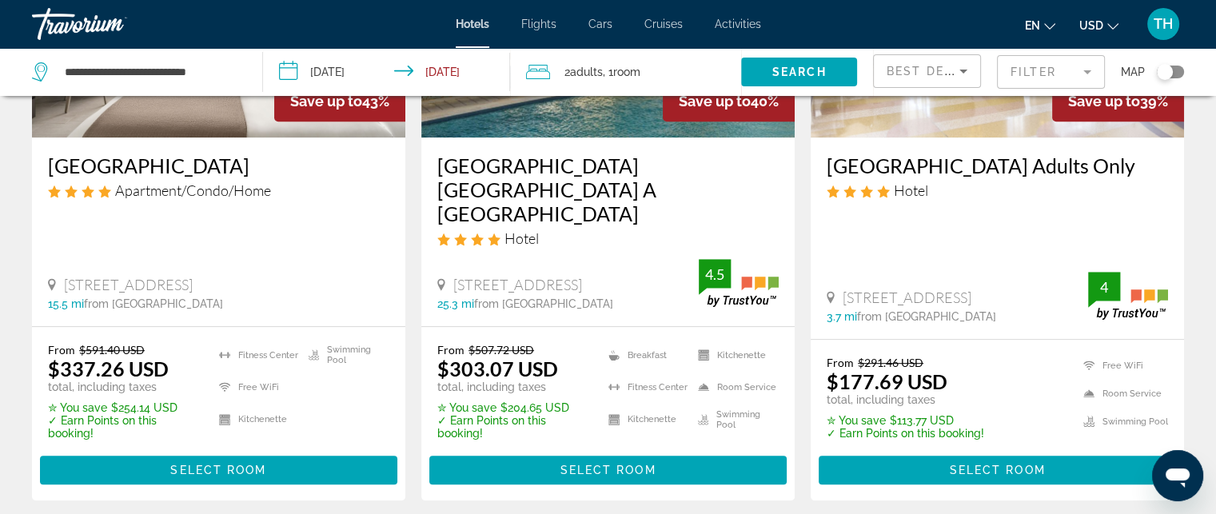
scroll to position [879, 0]
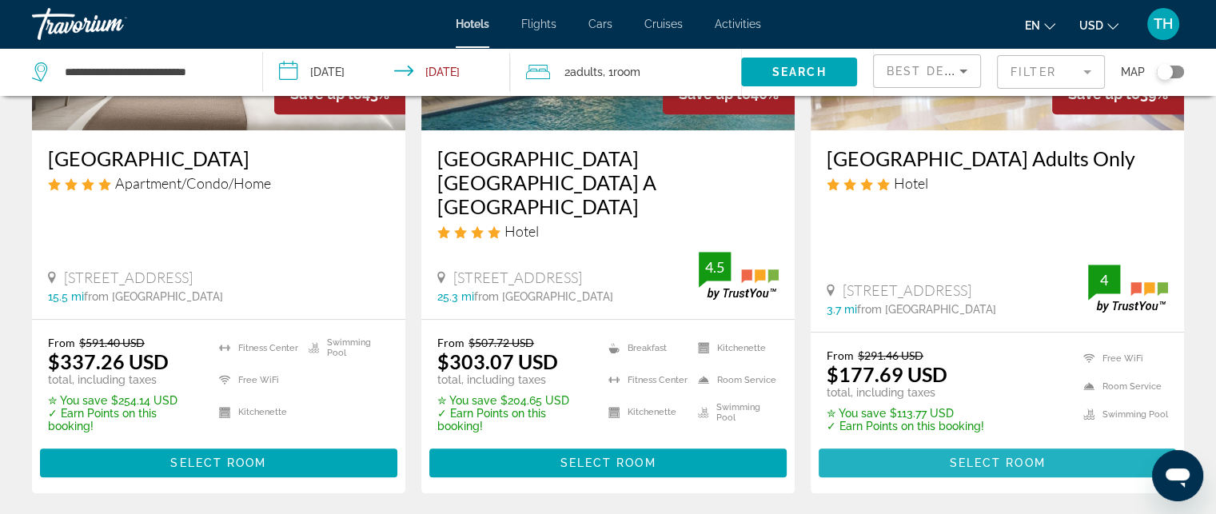
click at [1028, 456] on span "Select Room" at bounding box center [997, 462] width 96 height 13
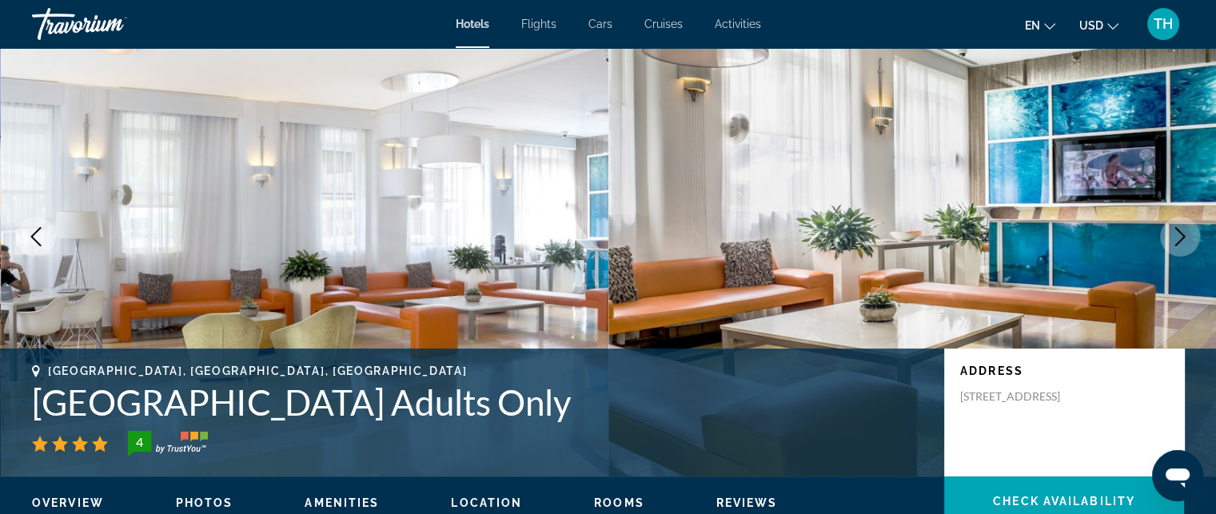
scroll to position [80, 0]
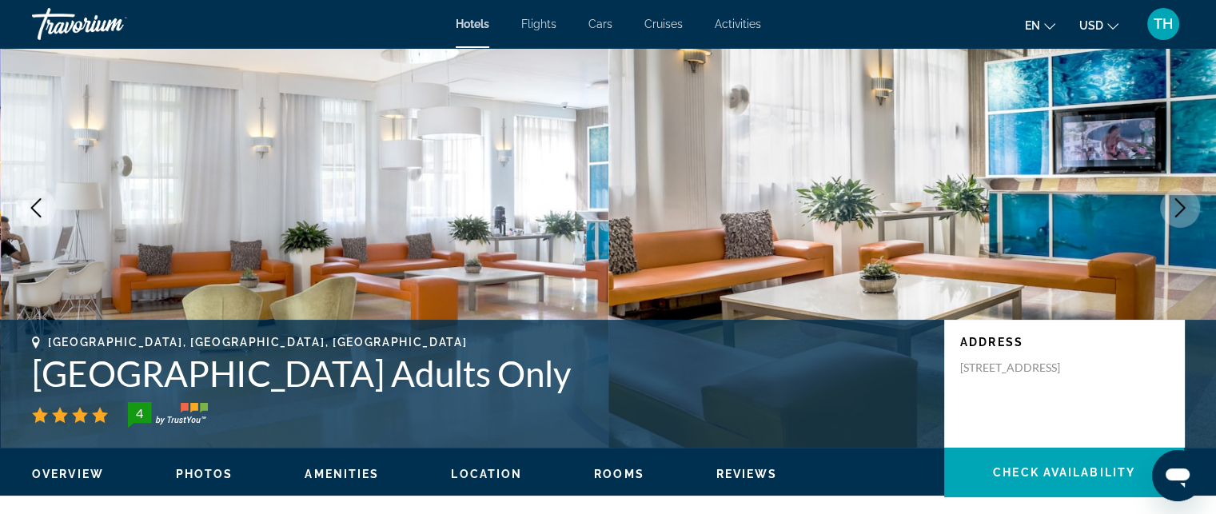
click at [1173, 208] on icon "Next image" at bounding box center [1179, 207] width 19 height 19
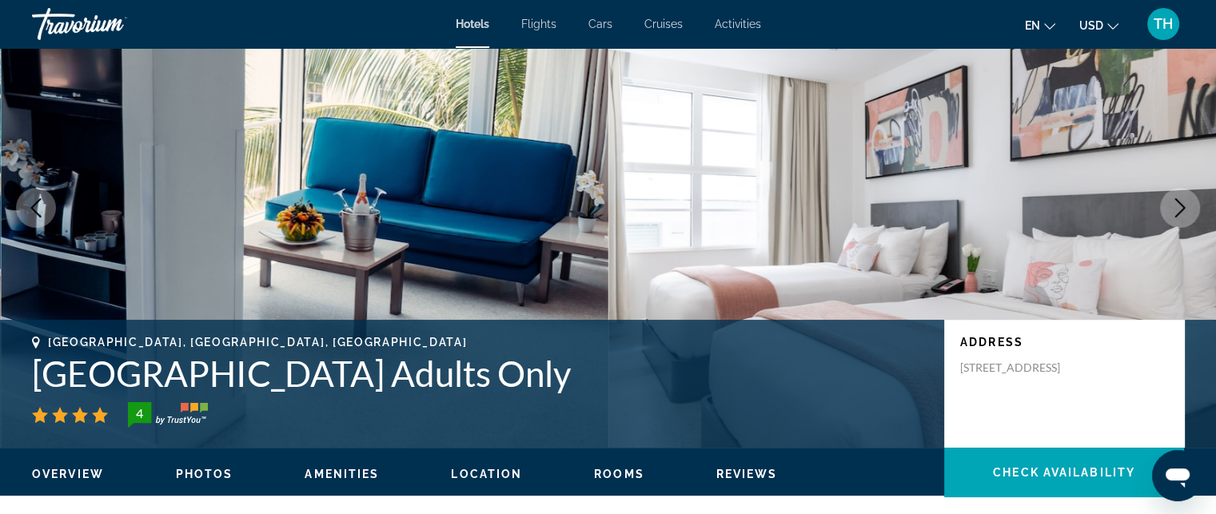
click at [1180, 204] on icon "Next image" at bounding box center [1180, 207] width 10 height 19
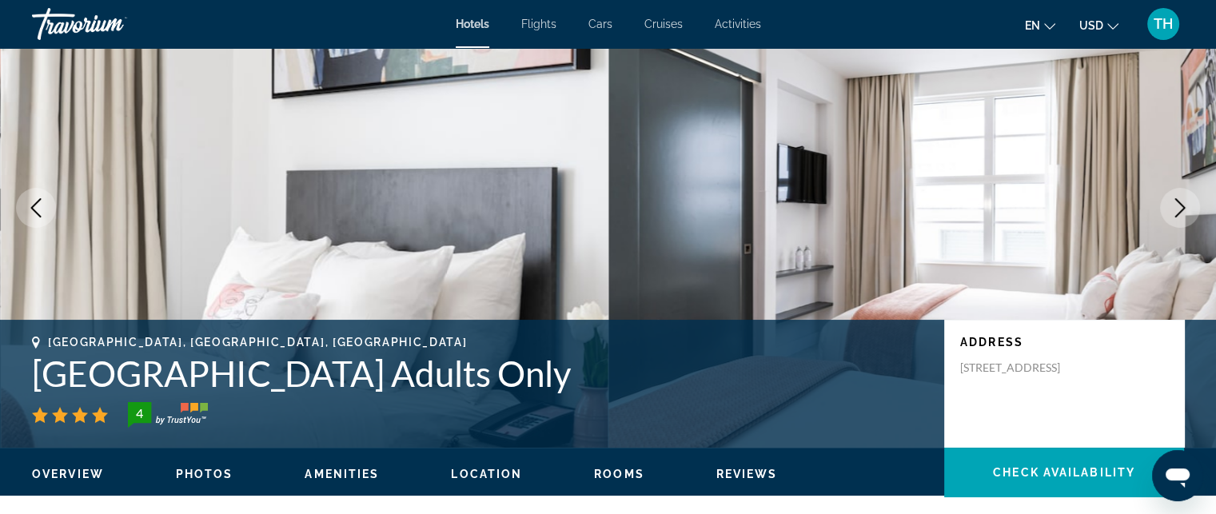
click at [1181, 204] on icon "Next image" at bounding box center [1179, 207] width 19 height 19
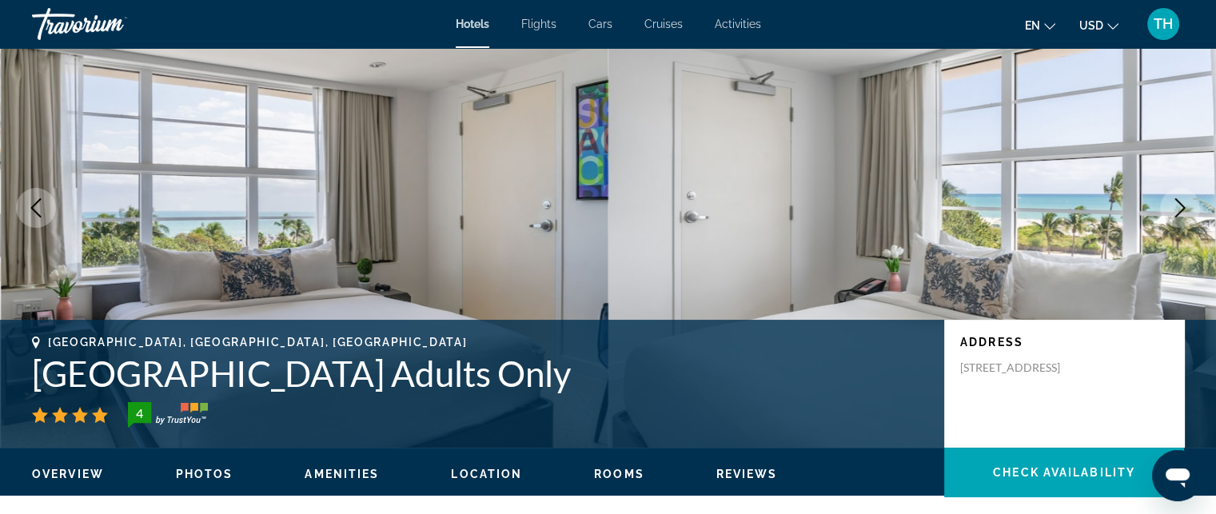
click at [1175, 201] on icon "Next image" at bounding box center [1179, 207] width 19 height 19
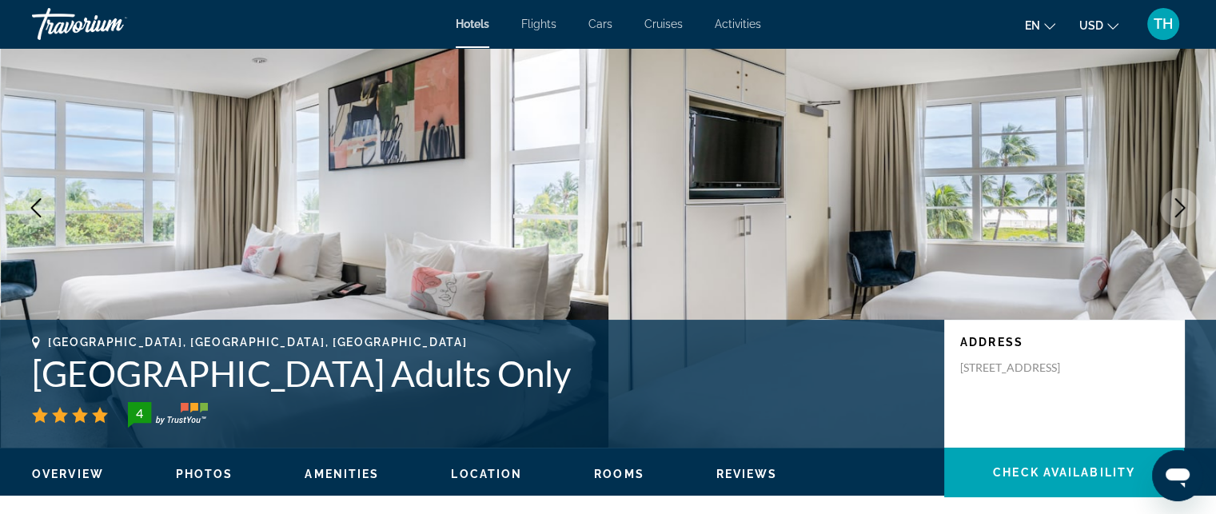
click at [1175, 201] on icon "Next image" at bounding box center [1179, 207] width 19 height 19
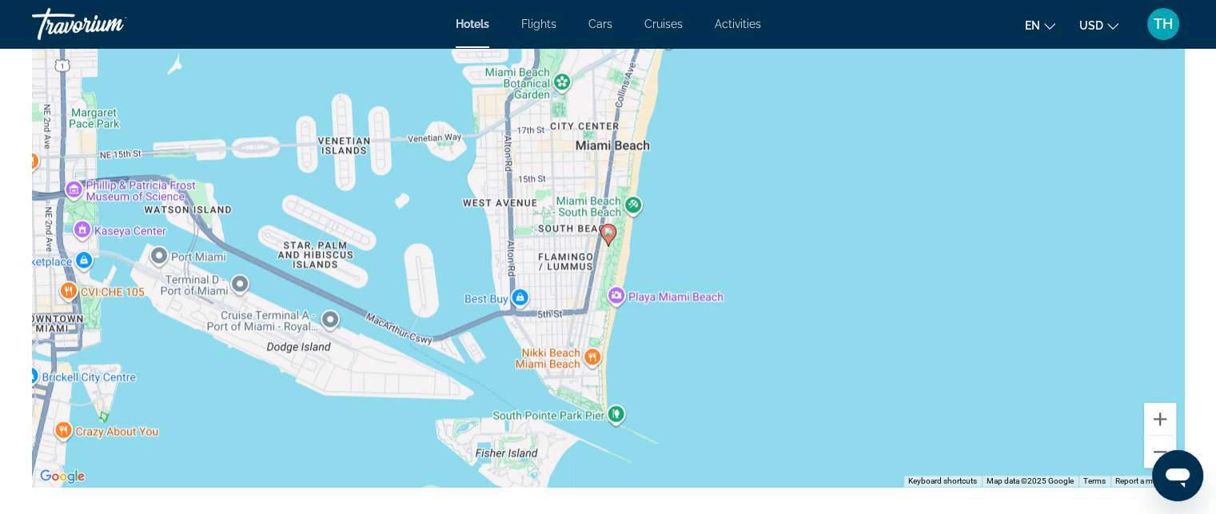
scroll to position [1279, 0]
